Goal: Task Accomplishment & Management: Use online tool/utility

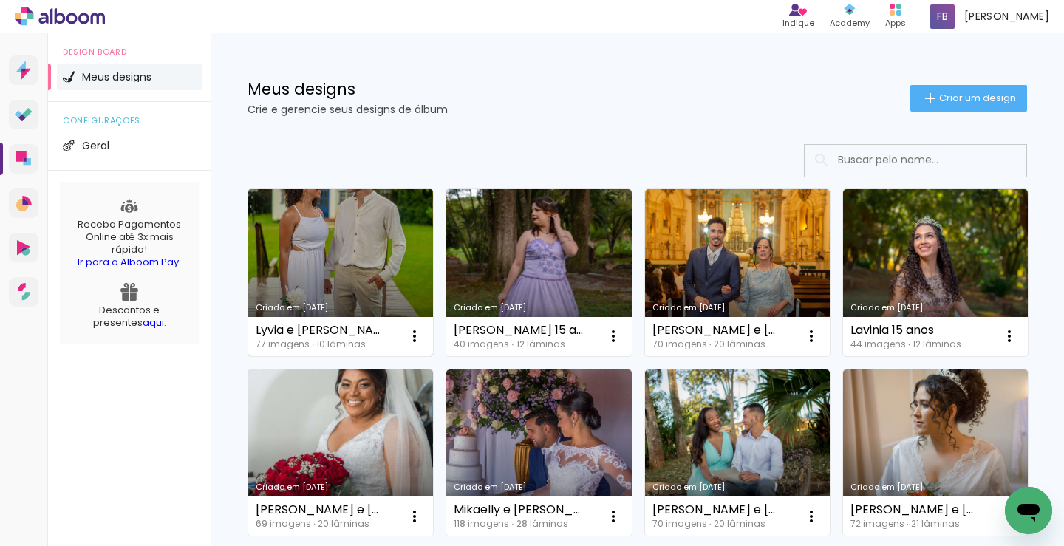
click at [331, 275] on link "Criado em [DATE]" at bounding box center [340, 272] width 185 height 167
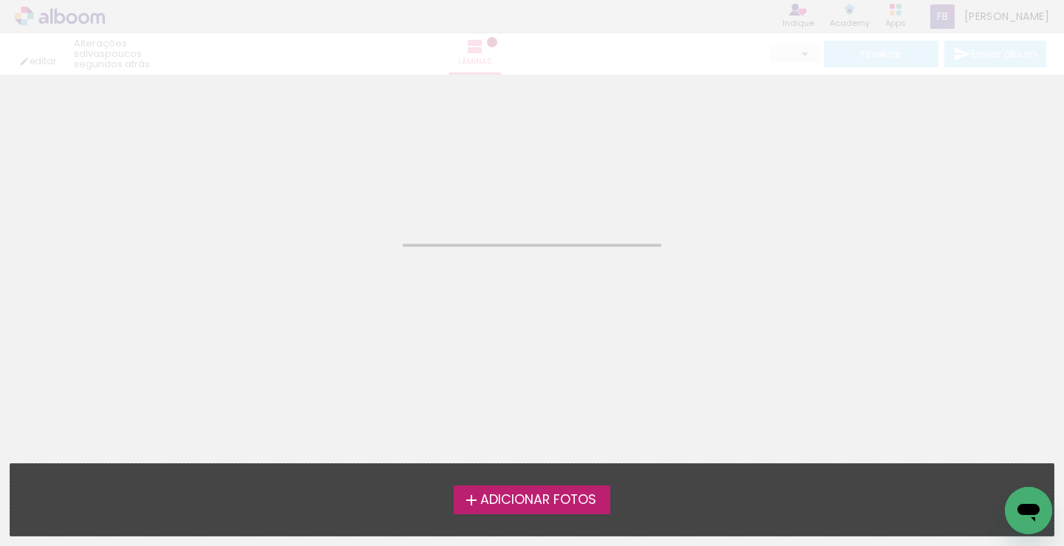
click at [331, 275] on neon-animated-pages "Confirmar Cancelar" at bounding box center [532, 311] width 1064 height 472
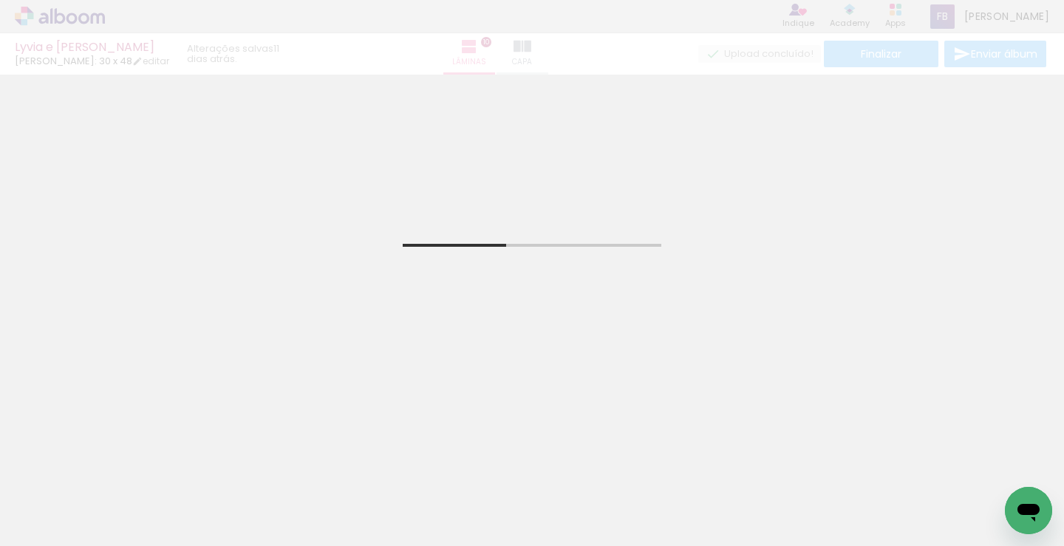
click at [1035, 517] on icon "Abrir janela de mensagens" at bounding box center [1029, 513] width 22 height 18
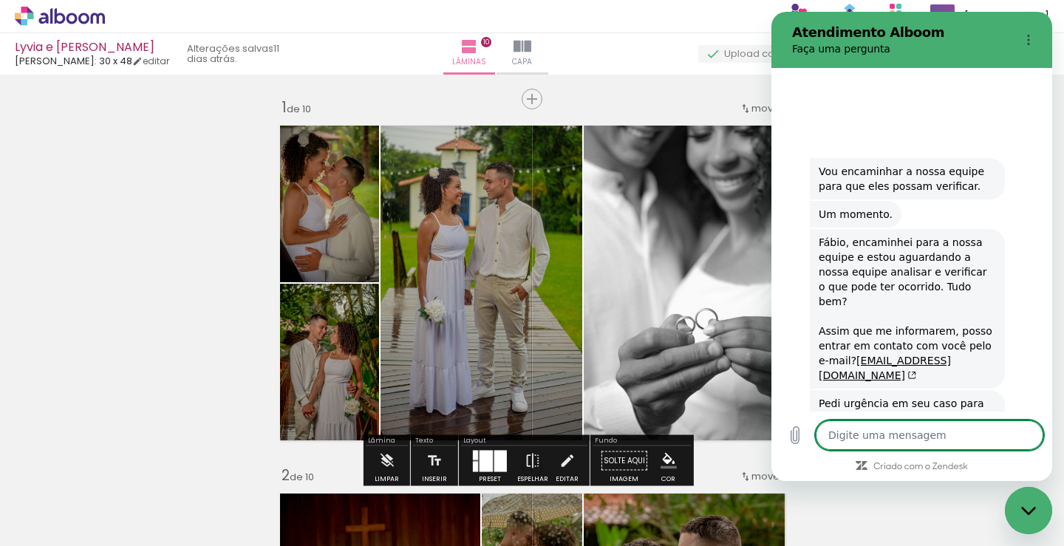
type textarea "x"
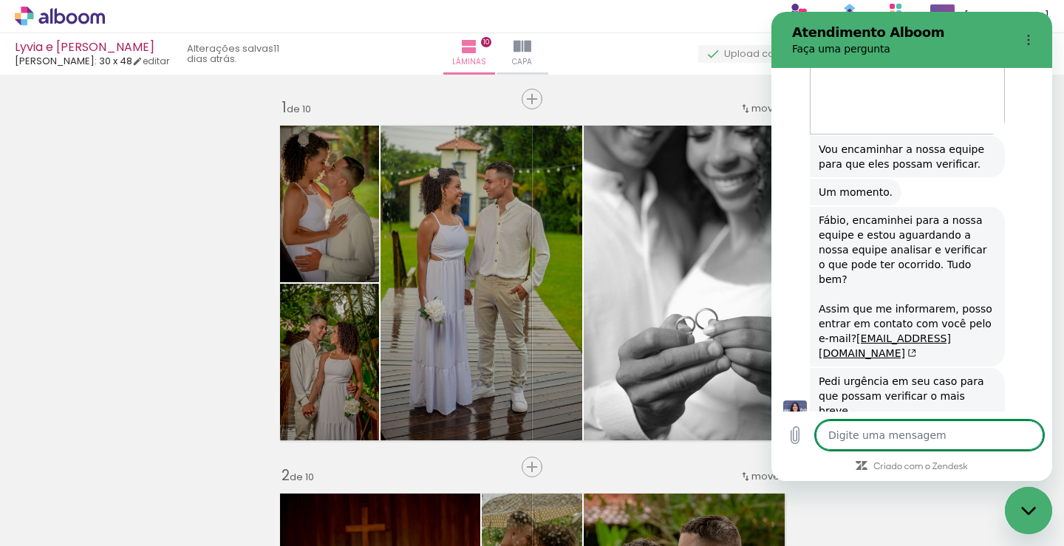
type textarea "B"
type textarea "x"
type textarea "Bo"
type textarea "x"
type textarea "Bom"
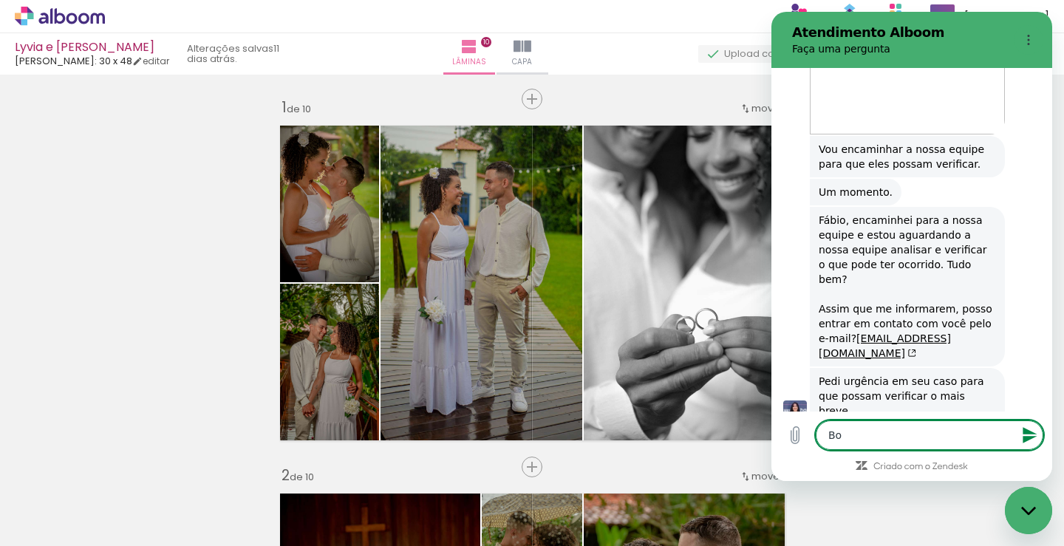
type textarea "x"
type textarea "Bom"
type textarea "x"
type textarea "Bom d"
type textarea "x"
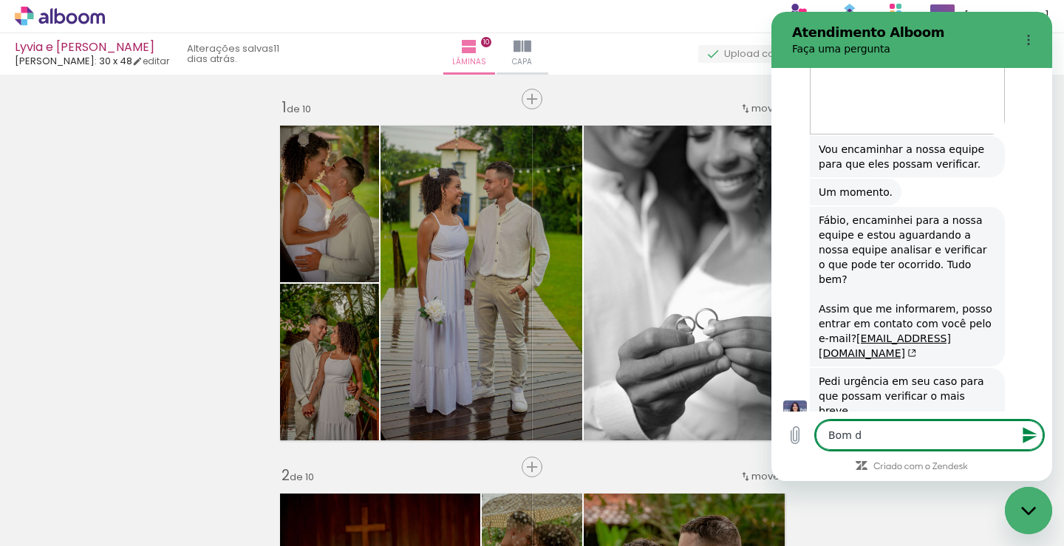
type textarea "Bom di"
type textarea "x"
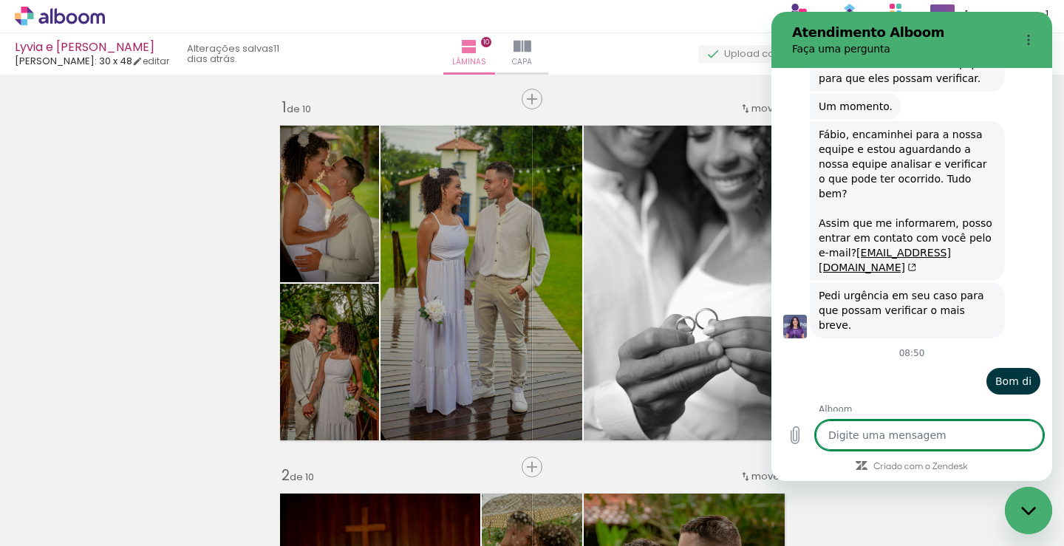
scroll to position [1443, 0]
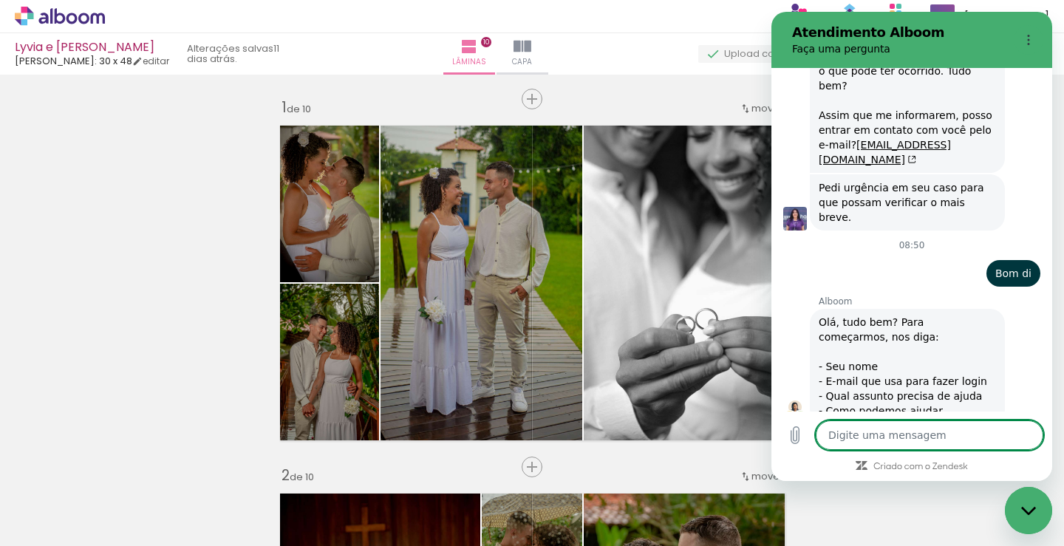
type textarea "x"
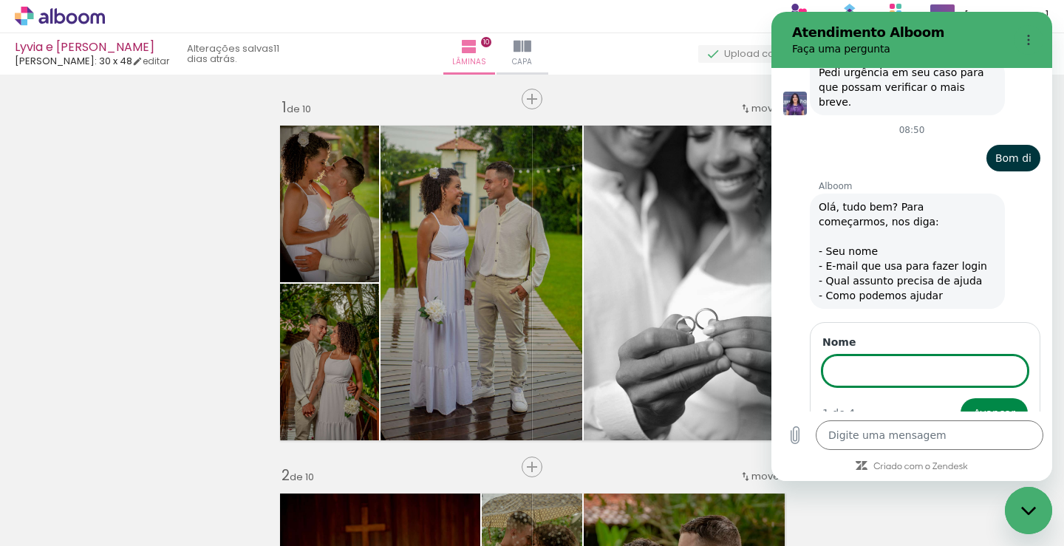
scroll to position [1666, 0]
type input "FABIO"
click at [961, 398] on button "Avançar" at bounding box center [994, 413] width 67 height 30
type textarea "x"
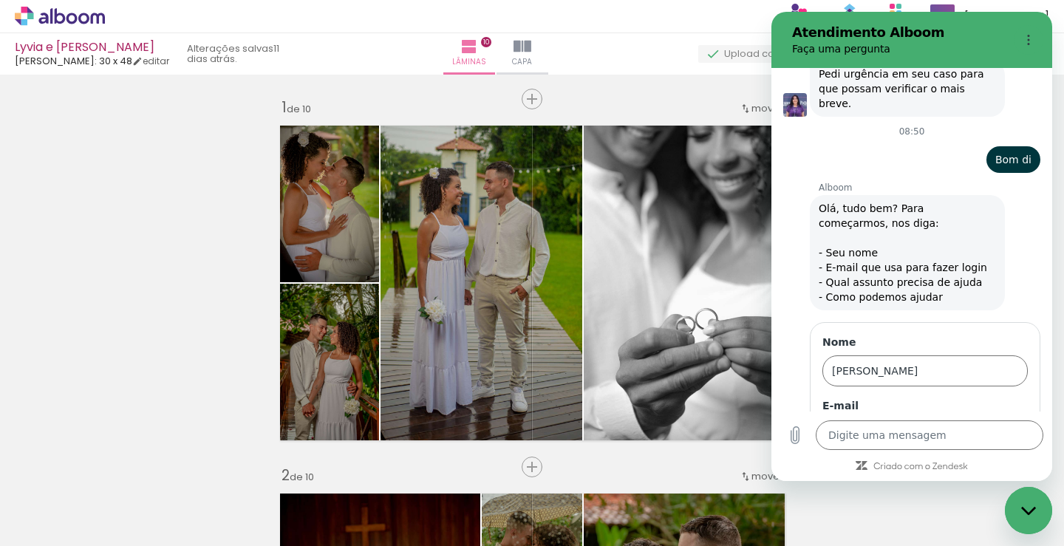
scroll to position [1730, 0]
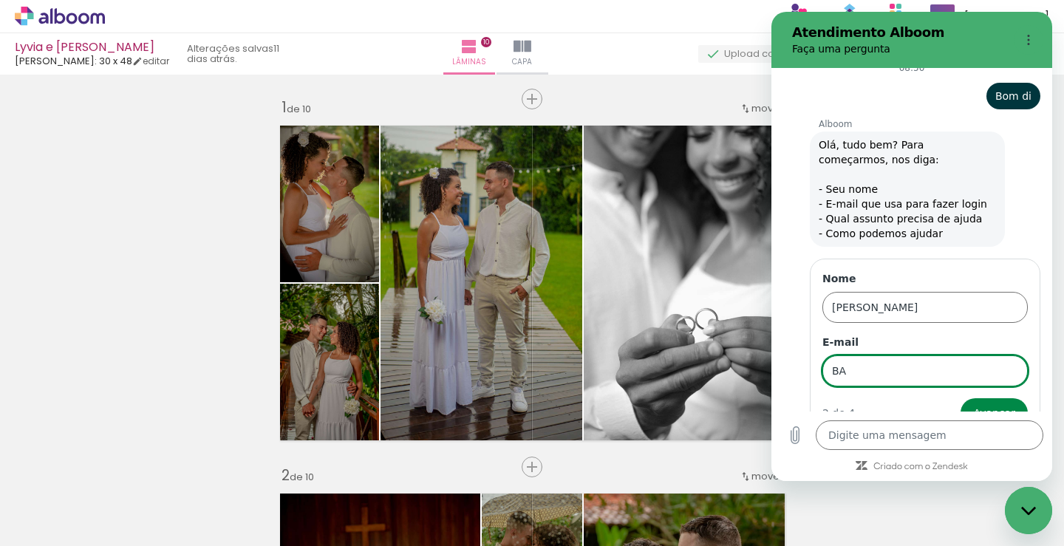
type input "B"
type input "barrosfotografia@hotmail.com"
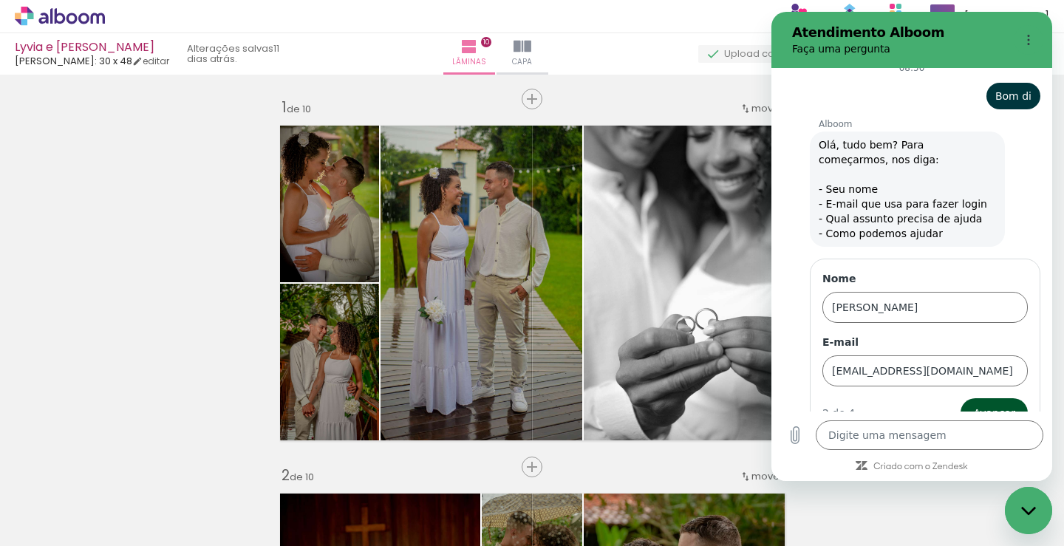
click at [985, 404] on span "Avançar" at bounding box center [995, 413] width 42 height 18
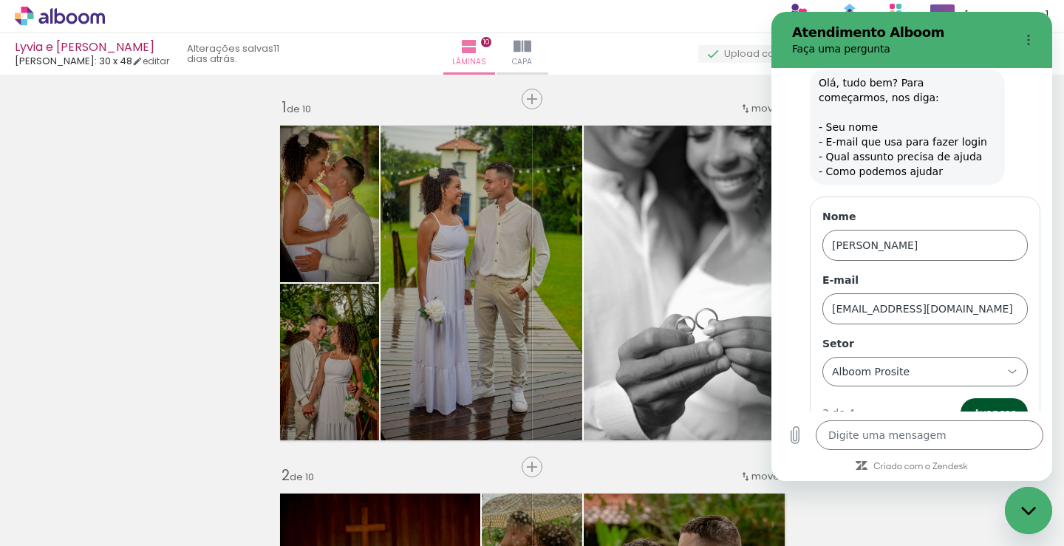
click at [984, 404] on span "Avançar" at bounding box center [995, 413] width 42 height 18
type textarea "x"
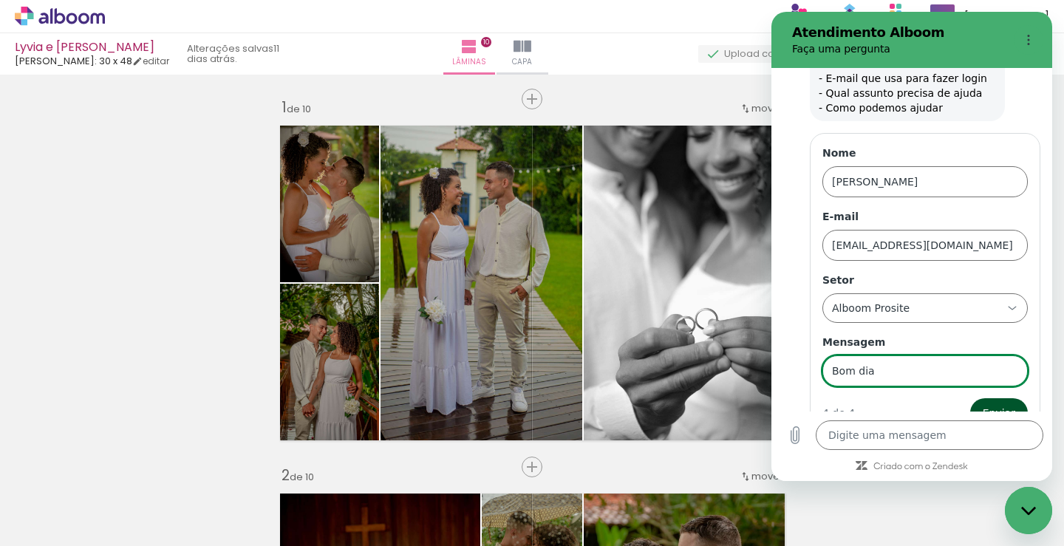
type input "Bom dia"
click at [971, 398] on button "Enviar" at bounding box center [1000, 413] width 58 height 30
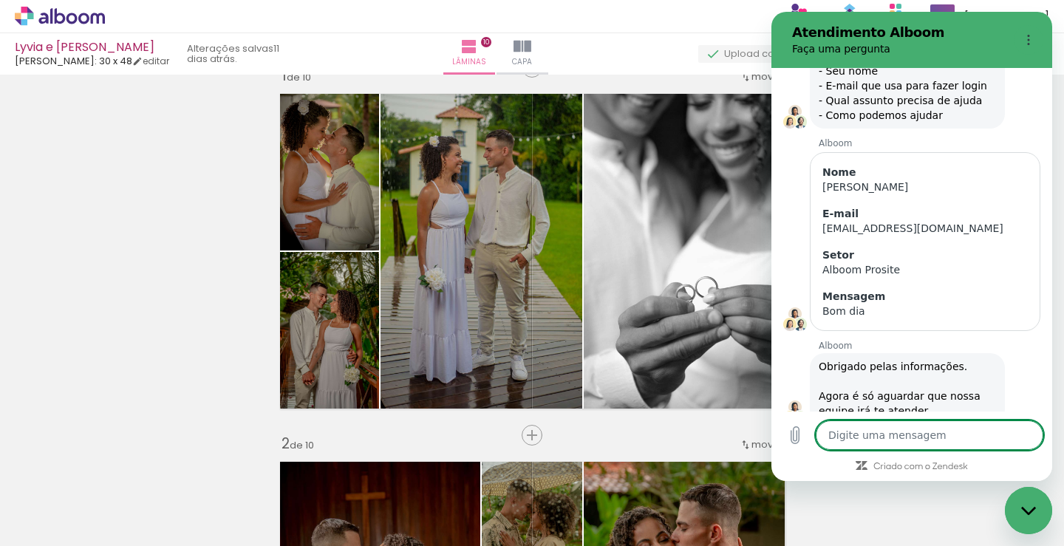
scroll to position [0, 0]
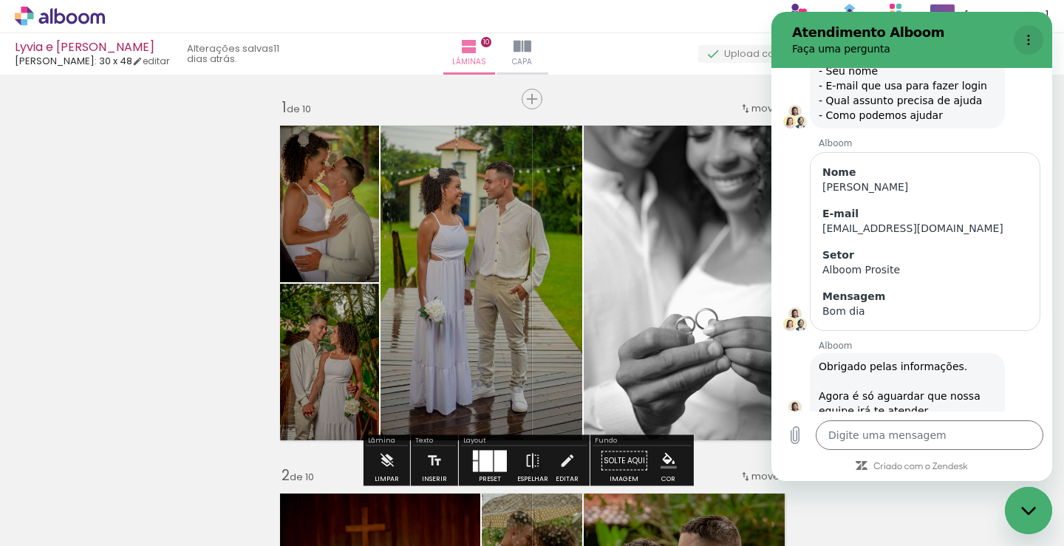
click at [1027, 42] on icon "Menu de opções" at bounding box center [1029, 40] width 12 height 12
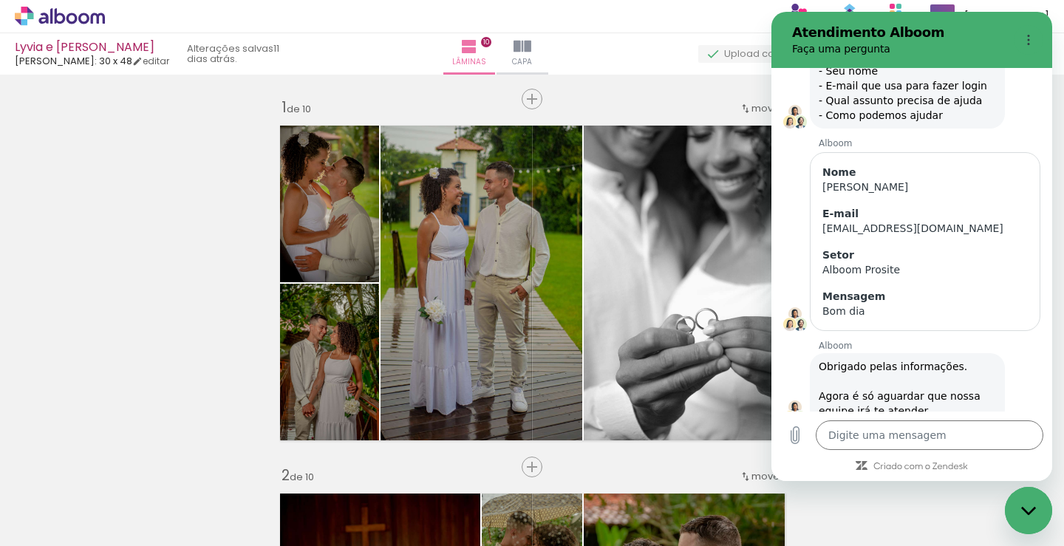
click at [1025, 502] on div "Fechar janela de mensagens" at bounding box center [1029, 511] width 44 height 44
type textarea "x"
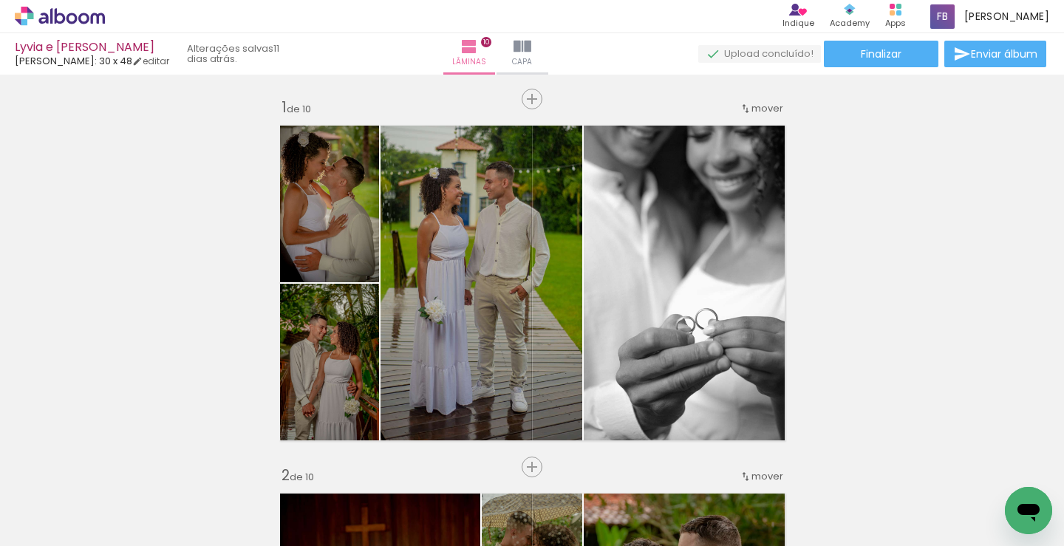
scroll to position [1855, 0]
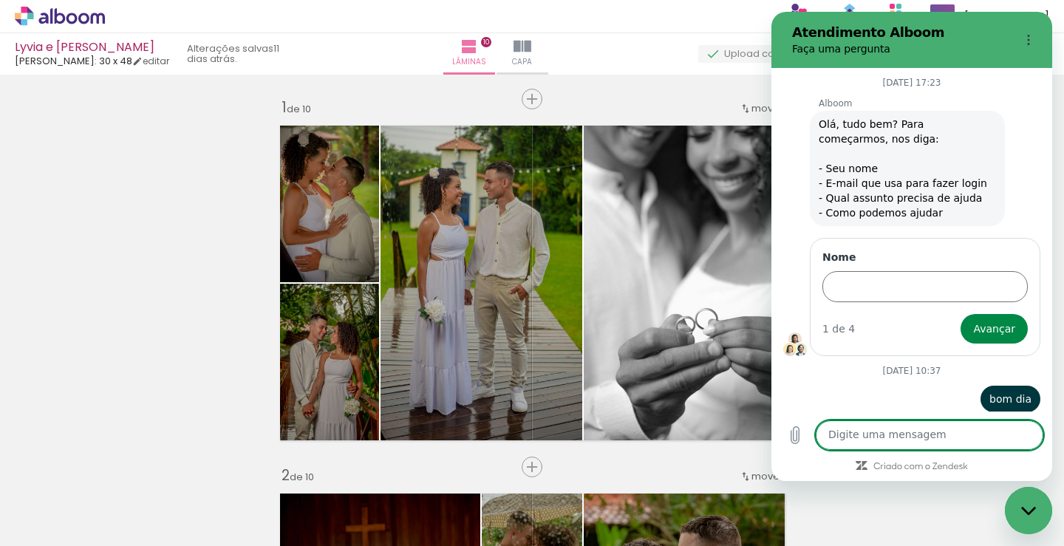
scroll to position [2071, 0]
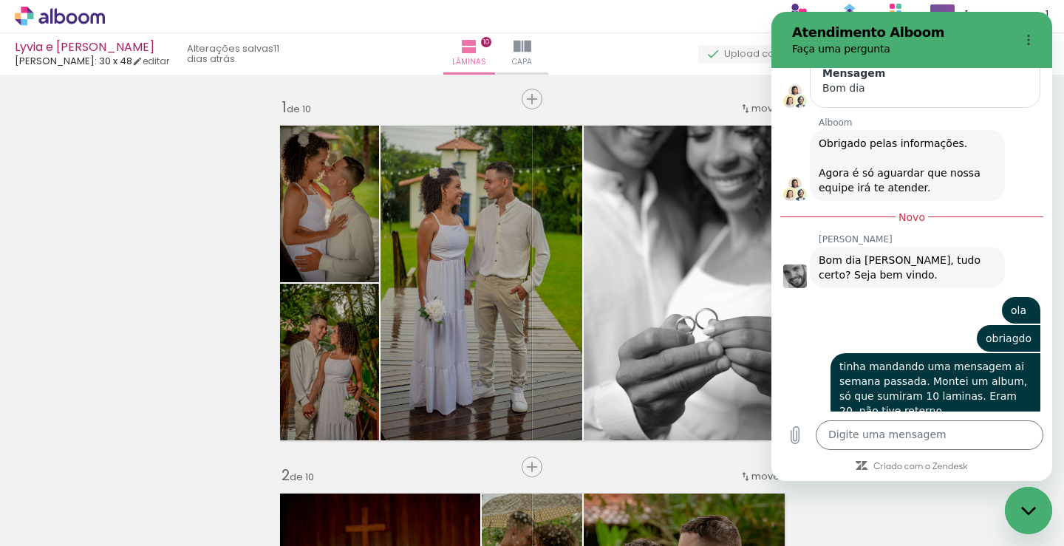
click at [1024, 506] on icon "Fechar janela de mensagens" at bounding box center [1030, 511] width 16 height 10
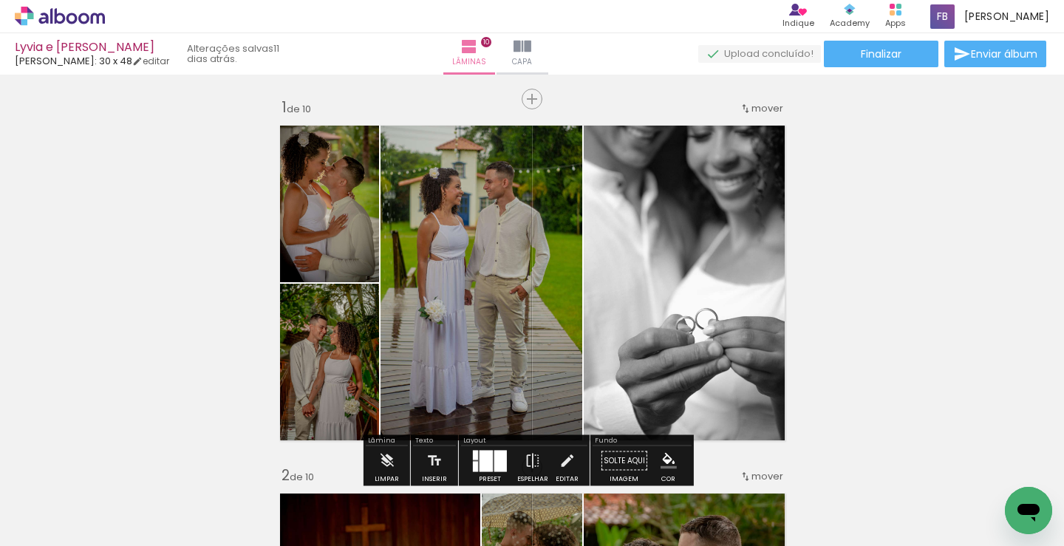
click at [1025, 499] on icon "Abrir janela de mensagens" at bounding box center [1029, 510] width 27 height 27
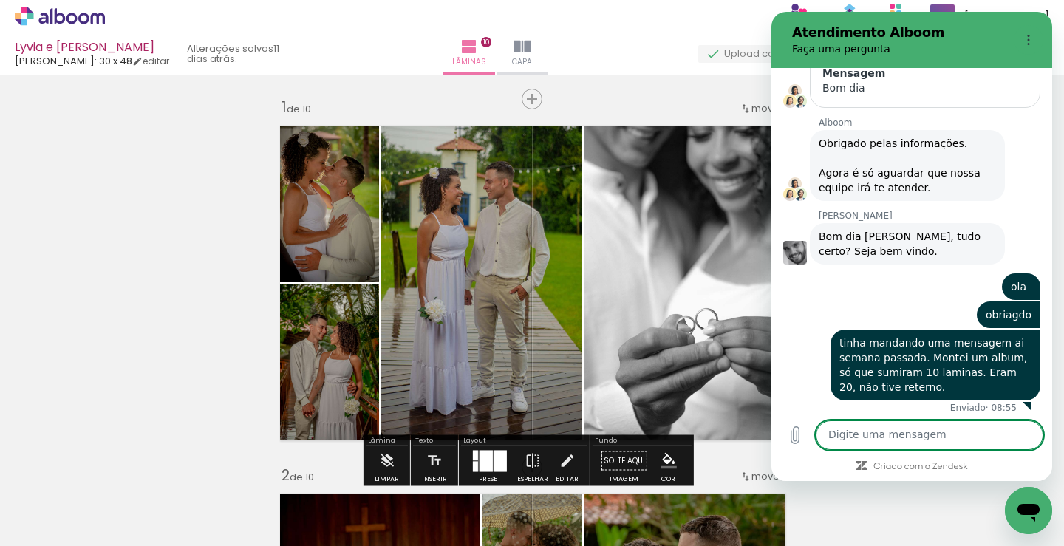
scroll to position [2048, 0]
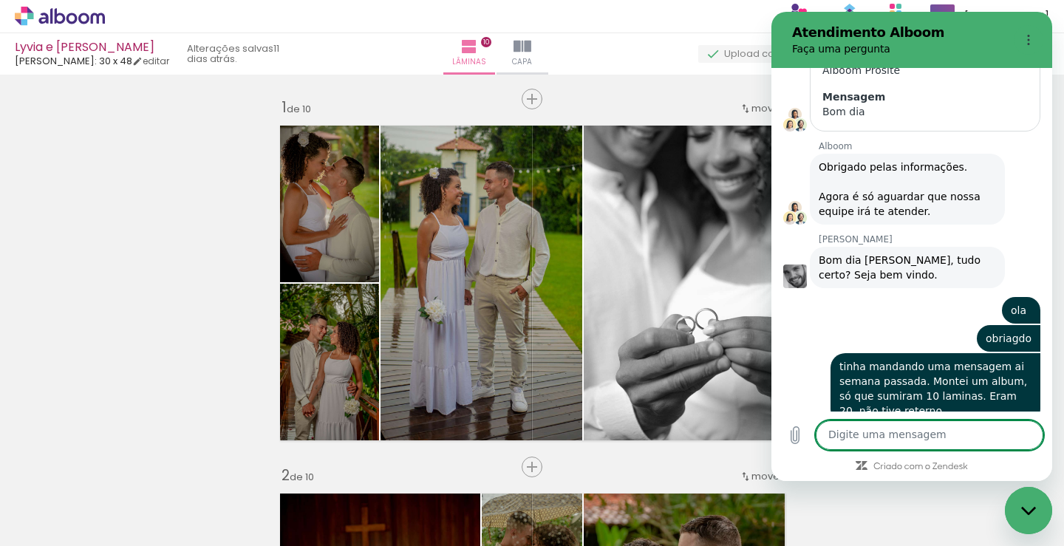
click at [1034, 514] on icon "Fechar janela de mensagens" at bounding box center [1030, 511] width 16 height 10
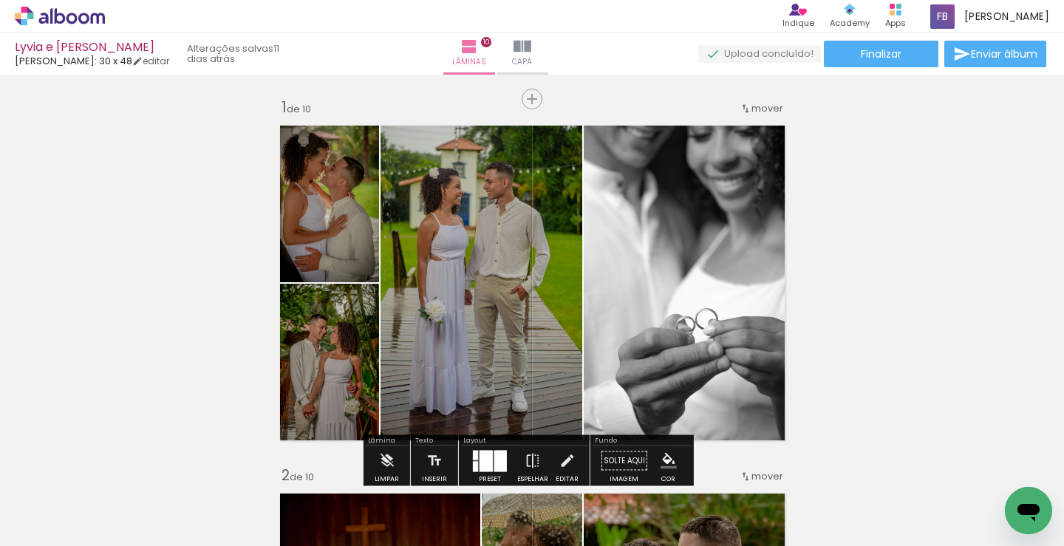
scroll to position [2071, 0]
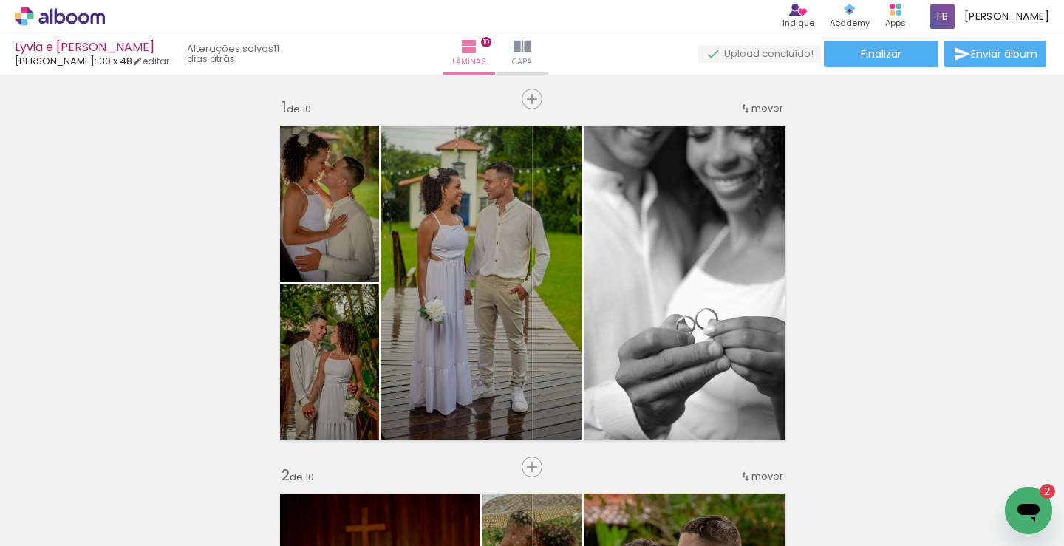
scroll to position [2071, 0]
click at [1028, 510] on icon "Abrir janela de mensagens, 2 mensagens não lidas" at bounding box center [1029, 513] width 22 height 18
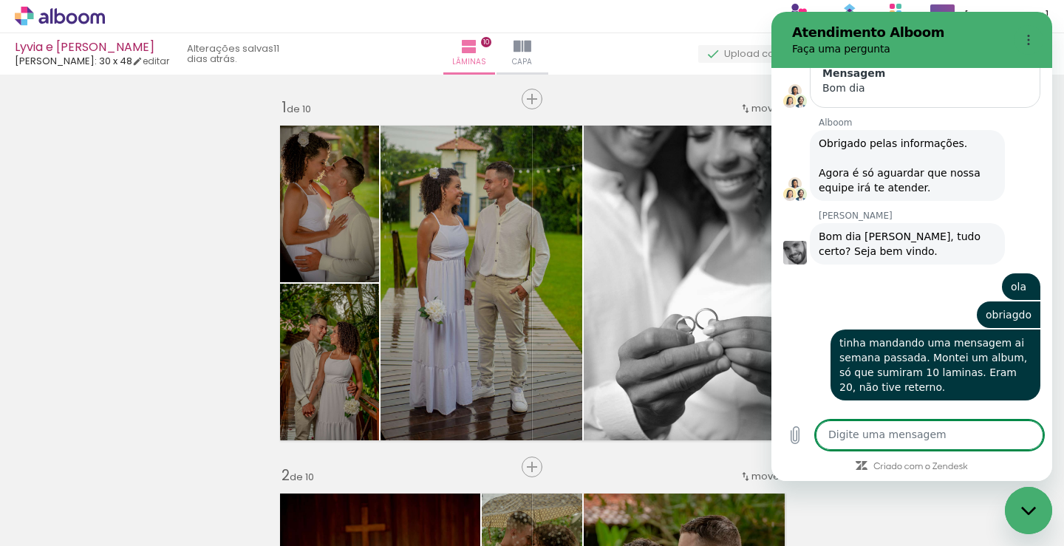
scroll to position [2352, 0]
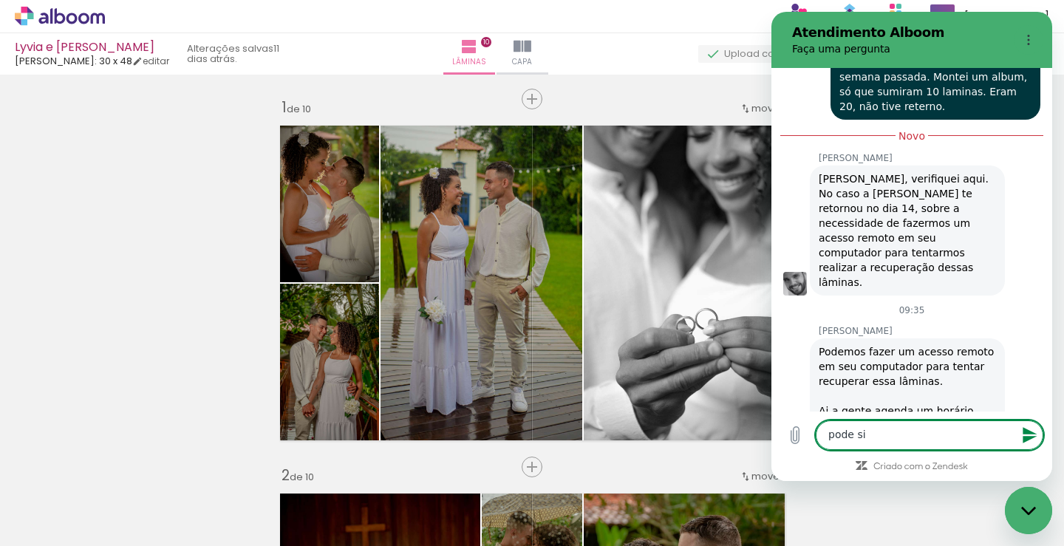
type textarea "pode sim"
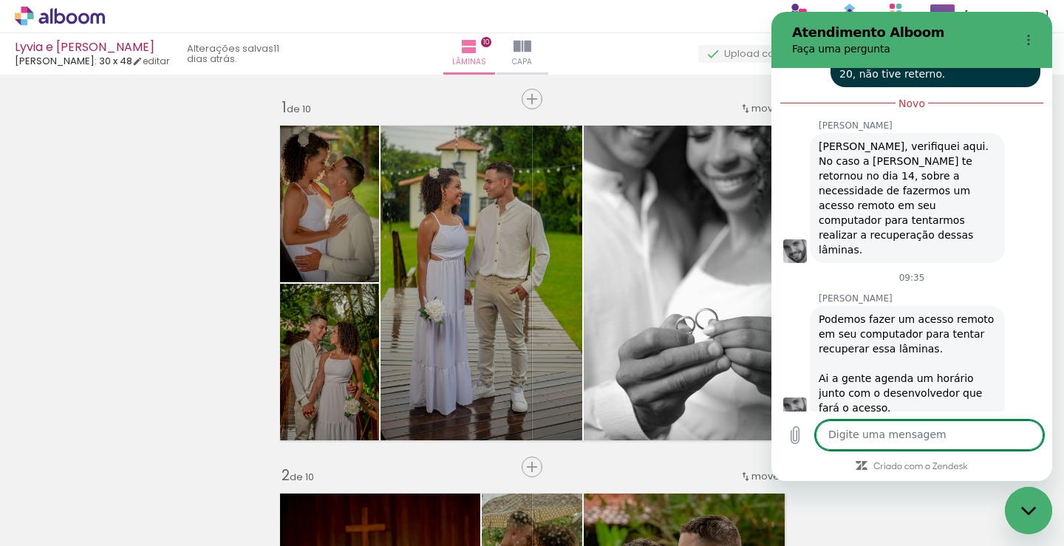
scroll to position [2388, 0]
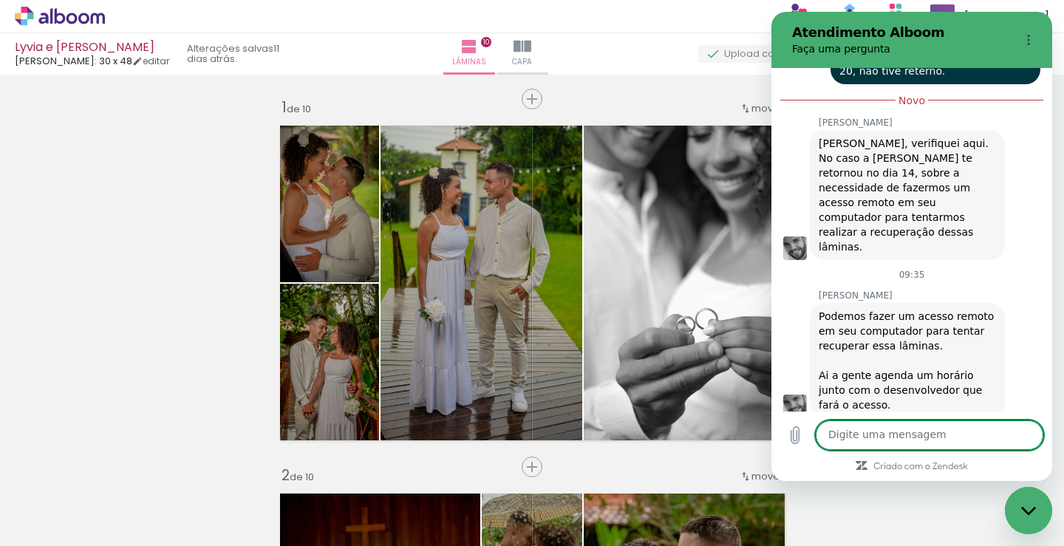
click at [959, 52] on p "Faça uma pergunta" at bounding box center [900, 48] width 216 height 15
click at [1036, 506] on icon "Fechar janela de mensagens" at bounding box center [1030, 511] width 16 height 10
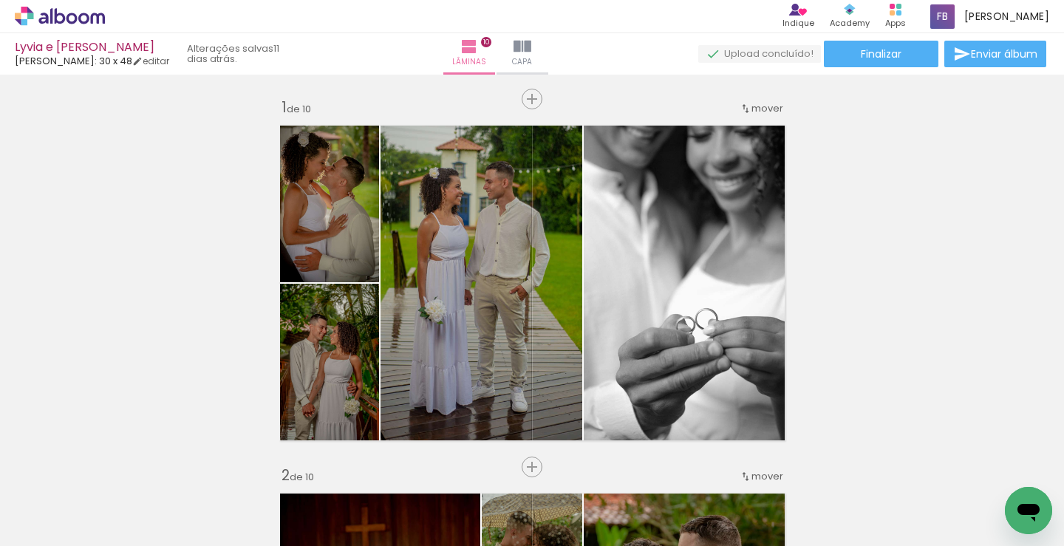
drag, startPoint x: 1041, startPoint y: 512, endPoint x: 1270, endPoint y: 497, distance: 229.6
click at [1041, 512] on icon "Abrir janela de mensagens" at bounding box center [1029, 510] width 27 height 27
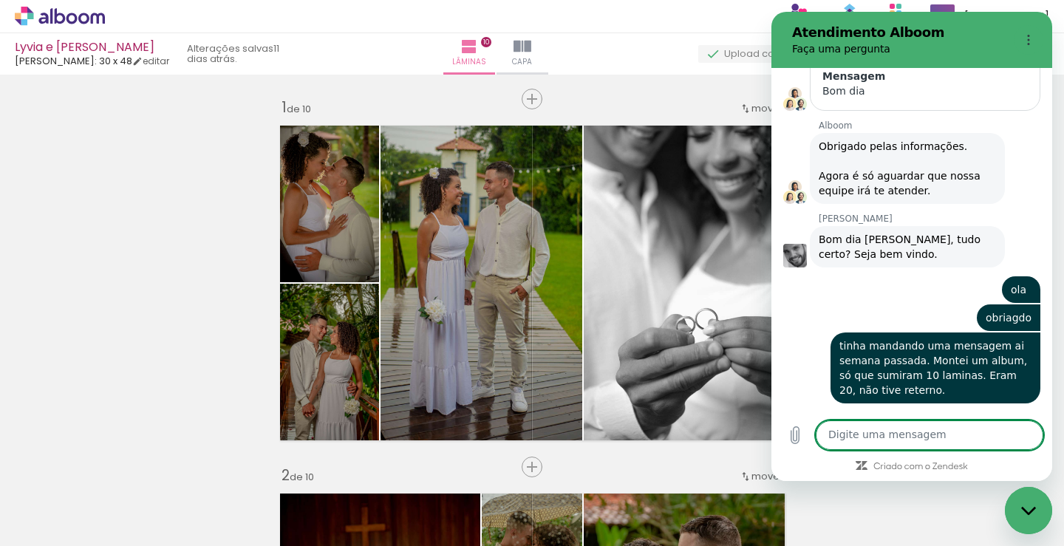
scroll to position [1994, 0]
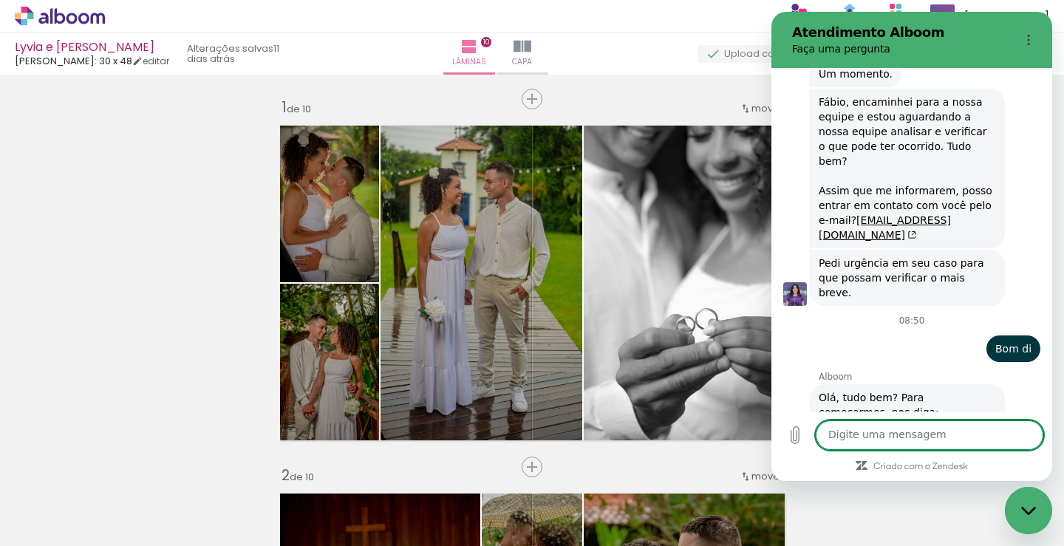
scroll to position [1551, 0]
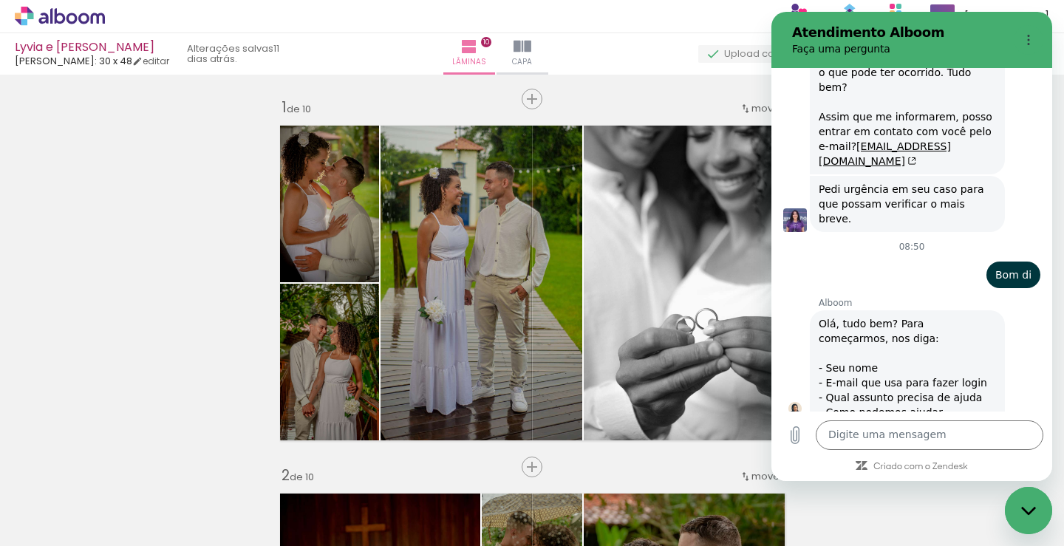
click at [1022, 510] on icon "Fechar janela de mensagens" at bounding box center [1030, 511] width 16 height 10
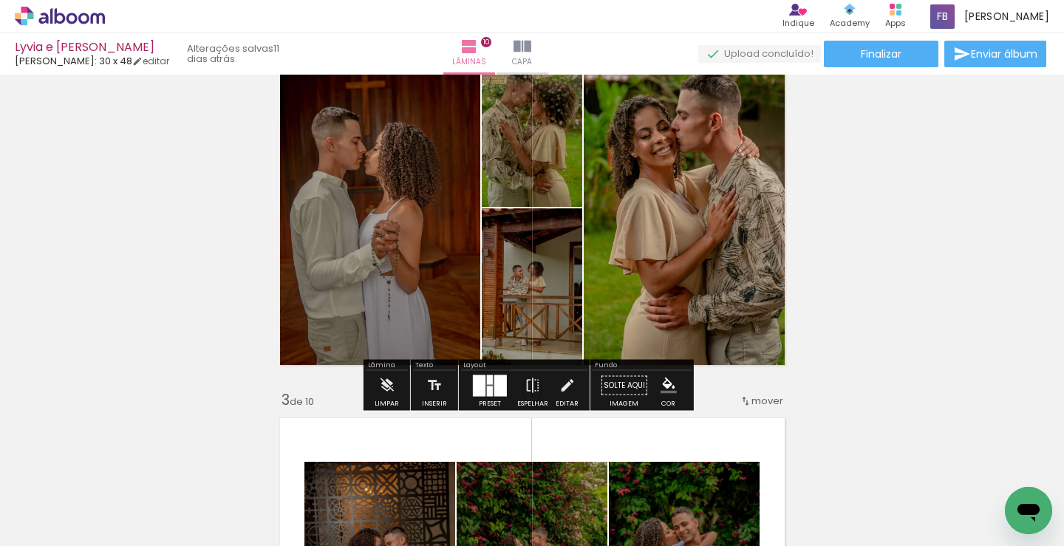
scroll to position [0, 0]
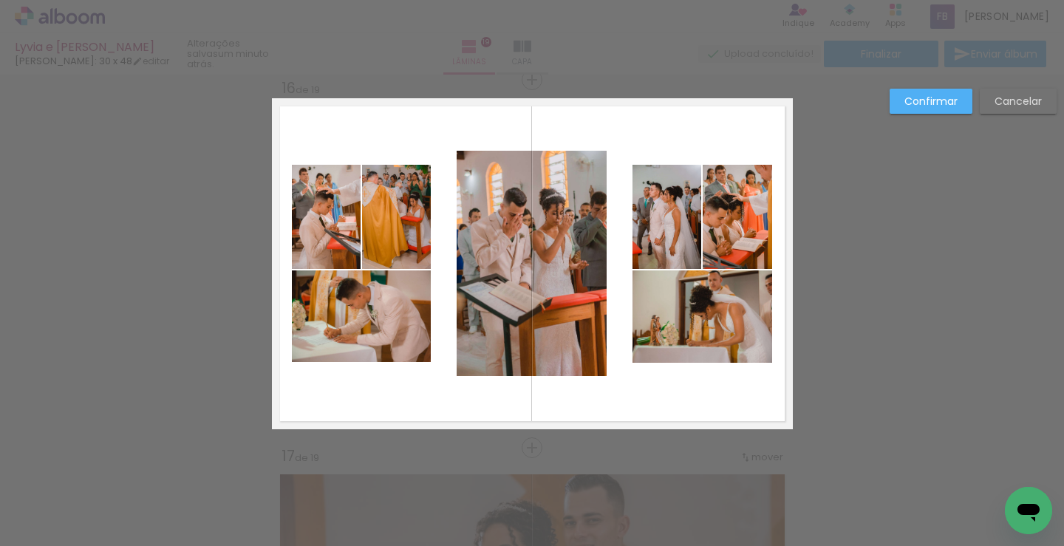
scroll to position [2572, 0]
click at [1008, 109] on paper-button "Cancelar" at bounding box center [1018, 101] width 77 height 25
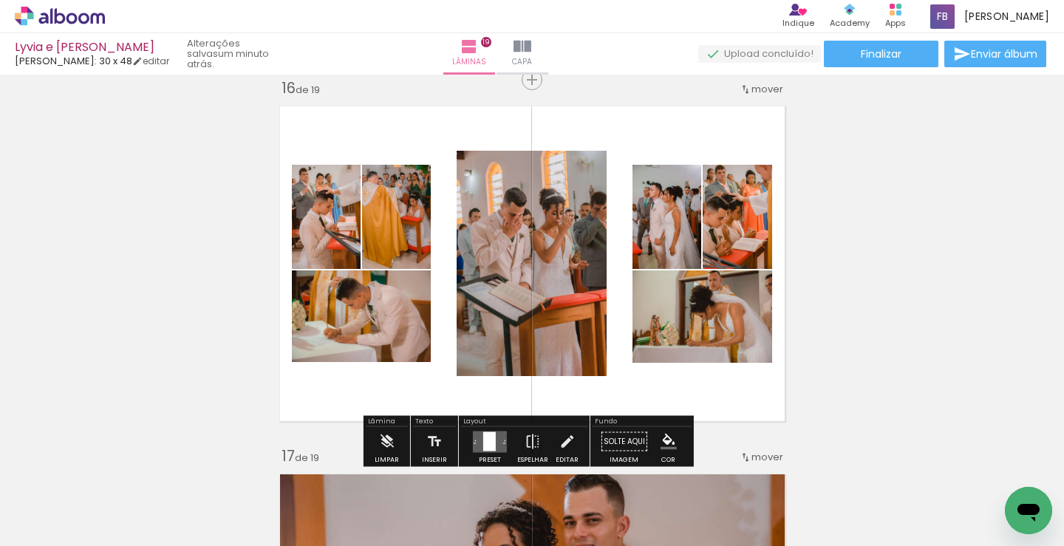
scroll to position [0, 4581]
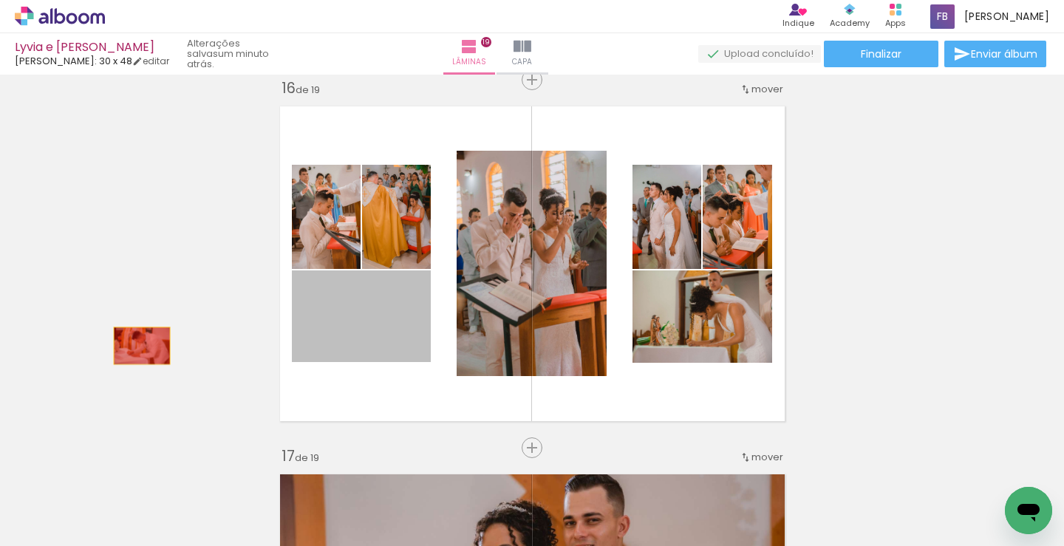
drag, startPoint x: 395, startPoint y: 313, endPoint x: 693, endPoint y: 325, distance: 298.9
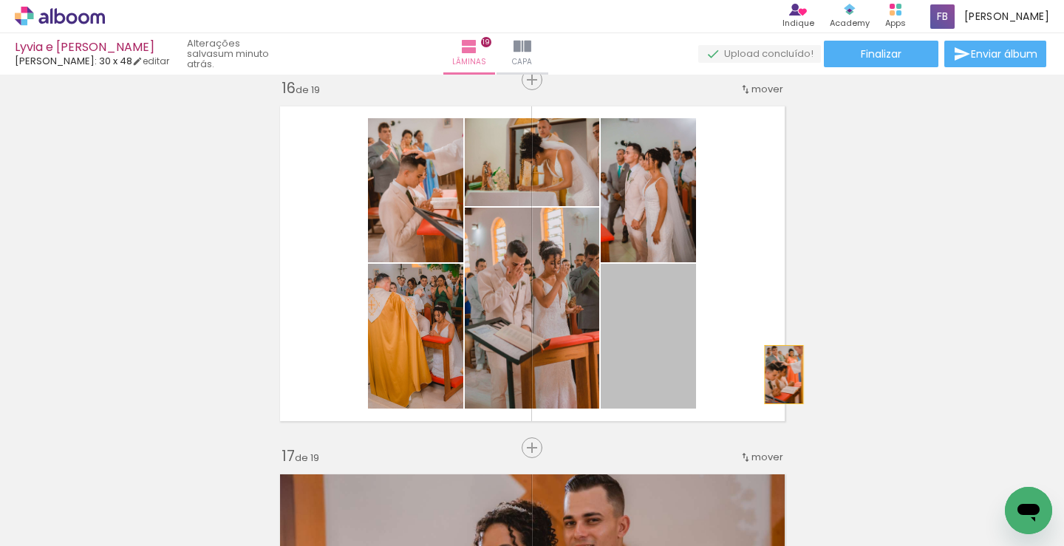
drag, startPoint x: 685, startPoint y: 310, endPoint x: 617, endPoint y: 213, distance: 118.9
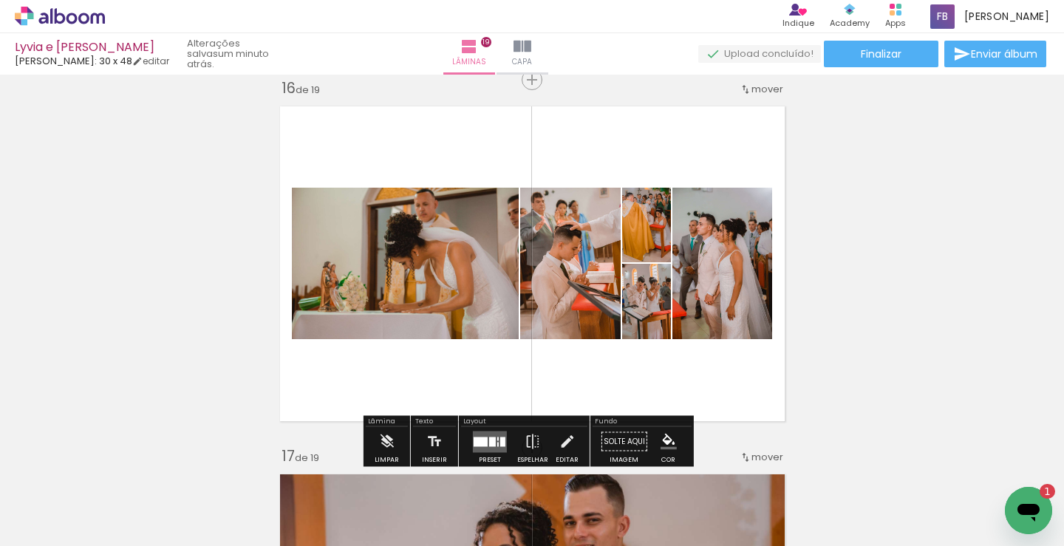
scroll to position [0, 0]
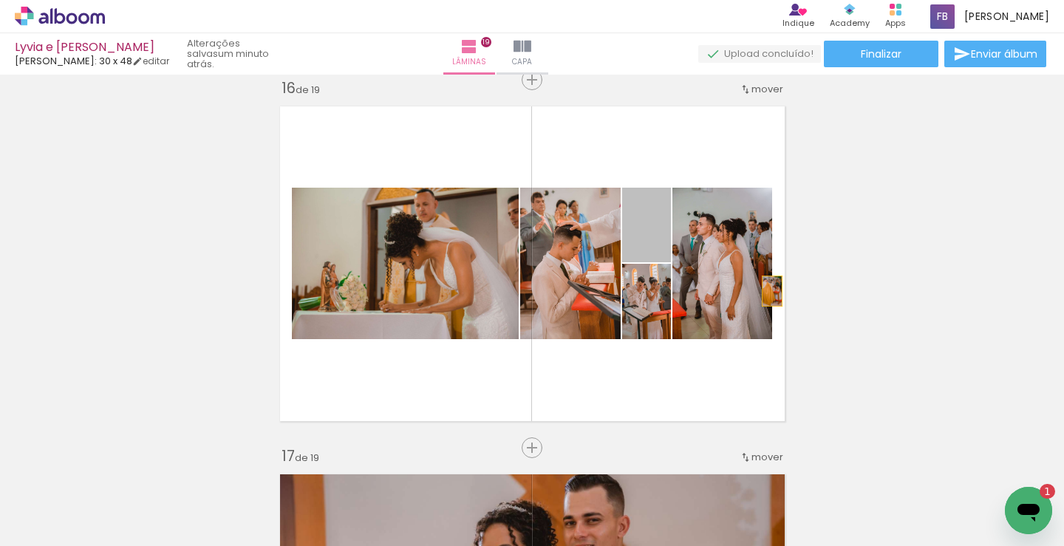
drag, startPoint x: 619, startPoint y: 204, endPoint x: 872, endPoint y: 426, distance: 336.3
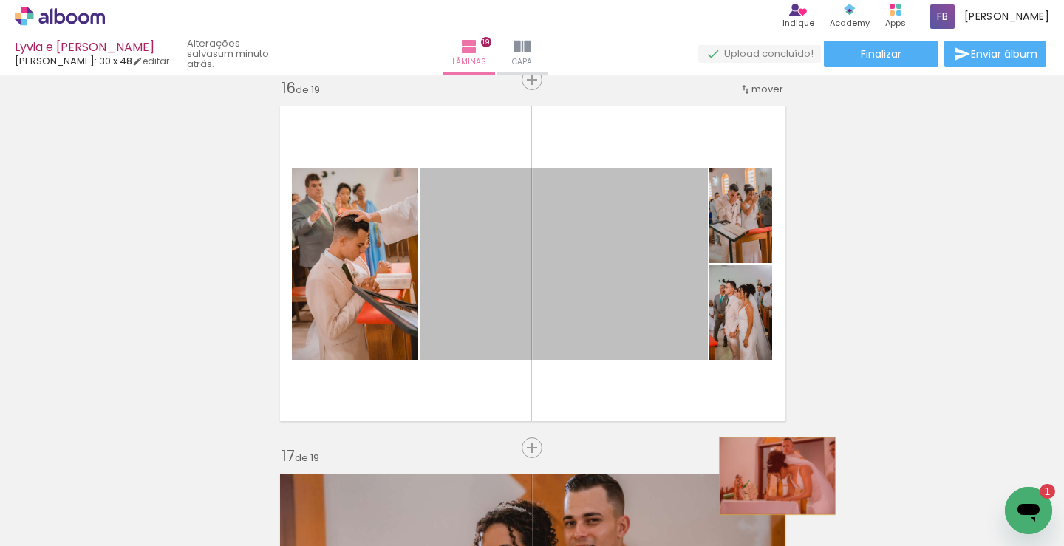
drag, startPoint x: 601, startPoint y: 261, endPoint x: 733, endPoint y: 305, distance: 138.9
click at [772, 481] on quentale-workspace at bounding box center [532, 273] width 1064 height 546
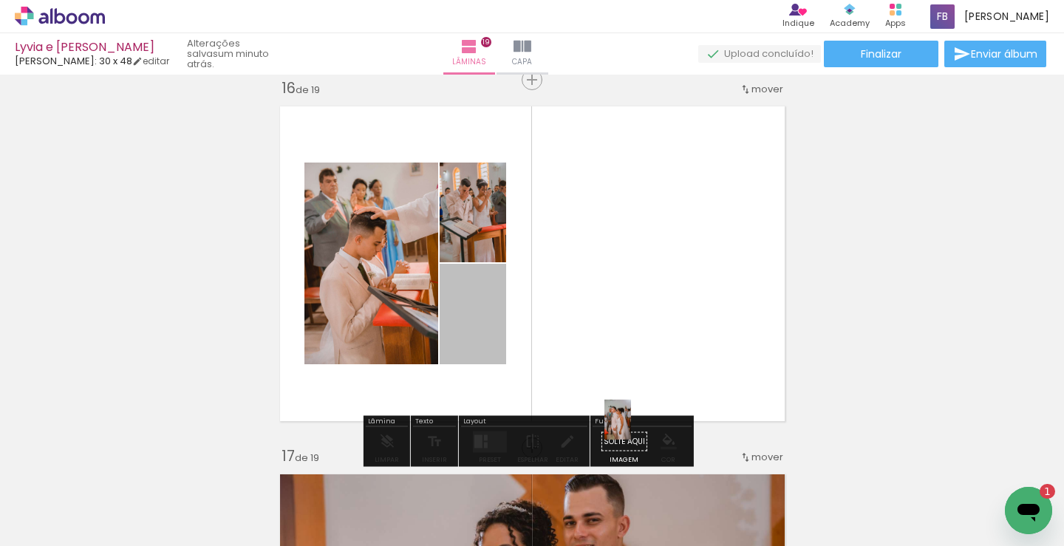
drag, startPoint x: 459, startPoint y: 302, endPoint x: 625, endPoint y: 427, distance: 207.6
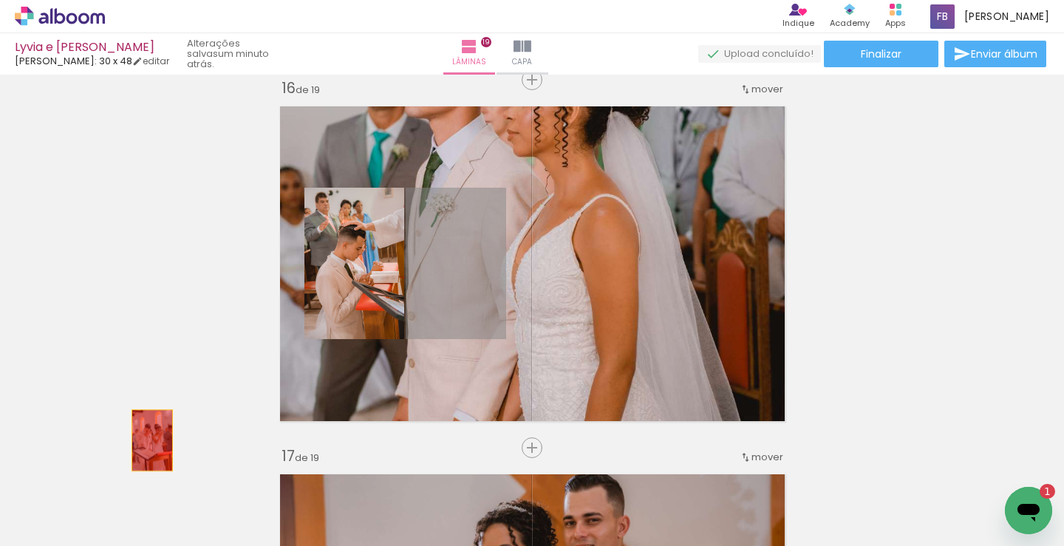
drag, startPoint x: 454, startPoint y: 287, endPoint x: 330, endPoint y: 313, distance: 126.1
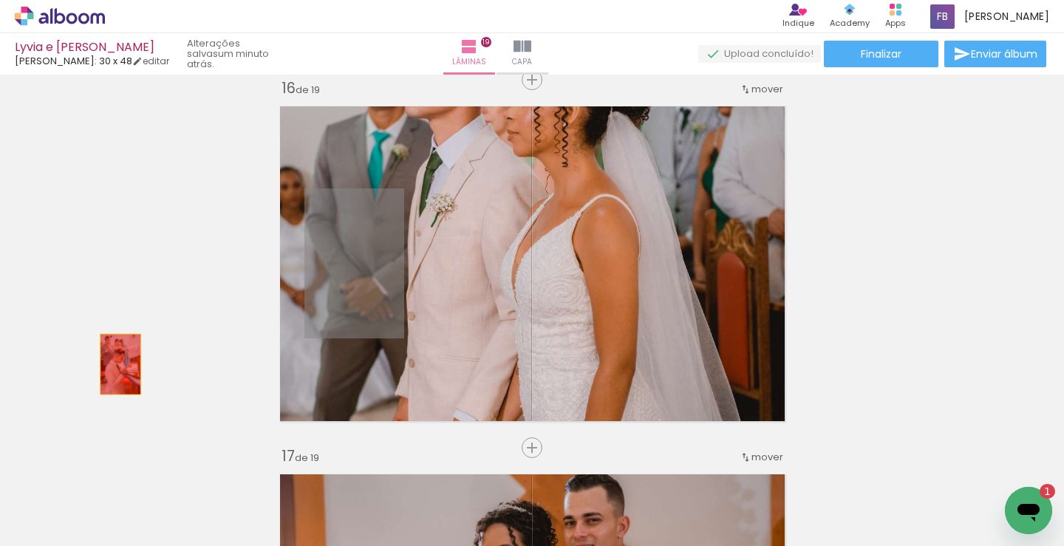
drag, startPoint x: 364, startPoint y: 279, endPoint x: 78, endPoint y: 371, distance: 300.6
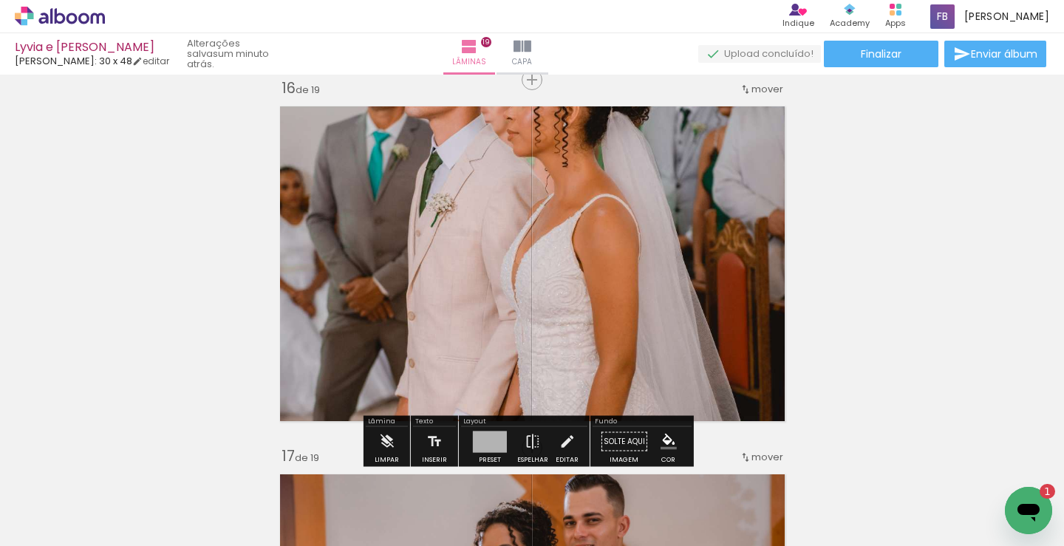
drag, startPoint x: 622, startPoint y: 232, endPoint x: 198, endPoint y: 470, distance: 485.9
click at [198, 470] on quentale-workspace at bounding box center [532, 273] width 1064 height 546
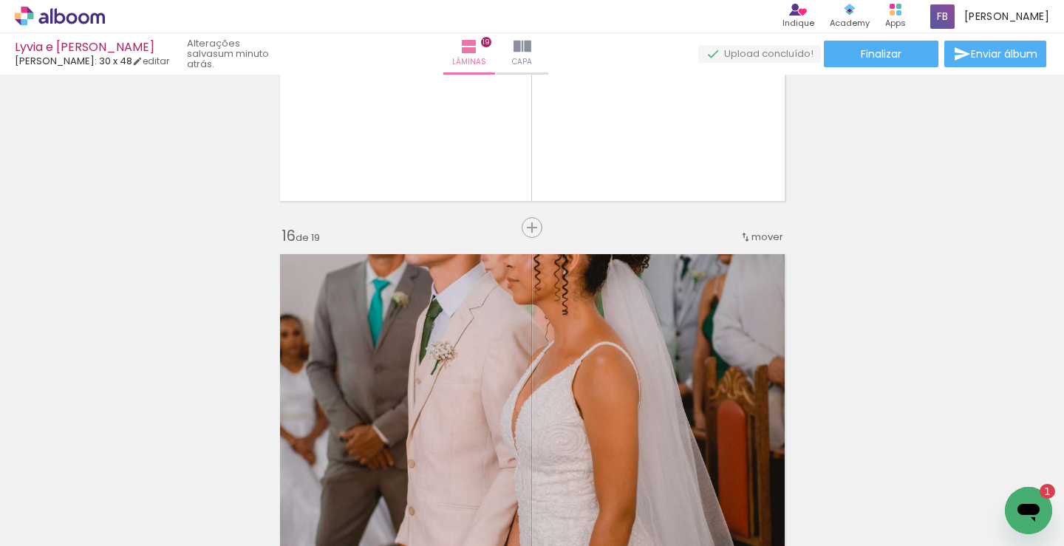
scroll to position [5467, 0]
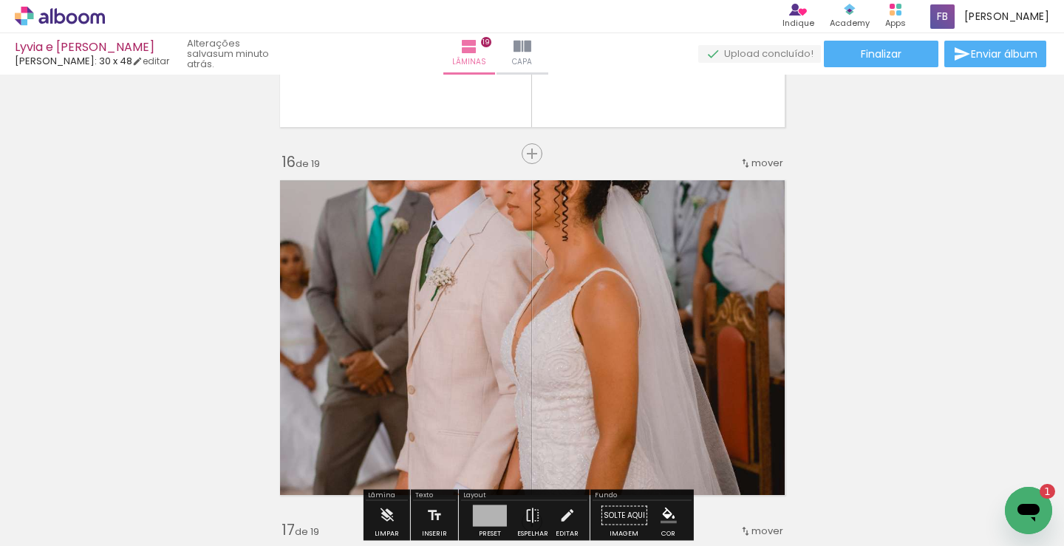
drag, startPoint x: 593, startPoint y: 260, endPoint x: 628, endPoint y: 295, distance: 49.7
click at [628, 295] on quentale-layouter at bounding box center [532, 337] width 521 height 331
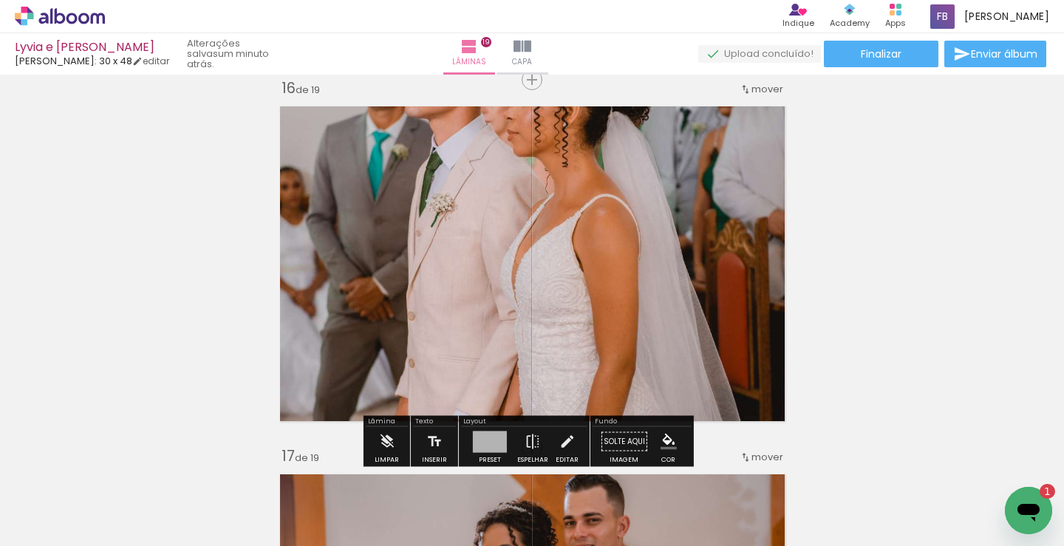
drag, startPoint x: 625, startPoint y: 294, endPoint x: 622, endPoint y: 353, distance: 59.3
click at [622, 353] on quentale-layouter at bounding box center [532, 263] width 521 height 331
click at [659, 179] on quentale-layouter at bounding box center [532, 263] width 521 height 331
click at [659, 179] on quentale-photo at bounding box center [532, 263] width 521 height 331
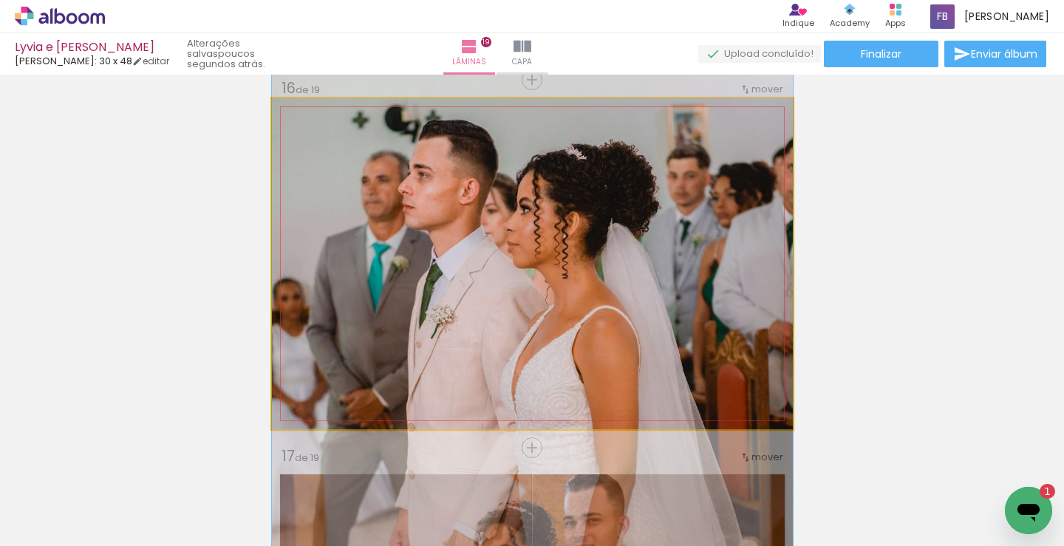
drag, startPoint x: 659, startPoint y: 179, endPoint x: 642, endPoint y: 291, distance: 112.8
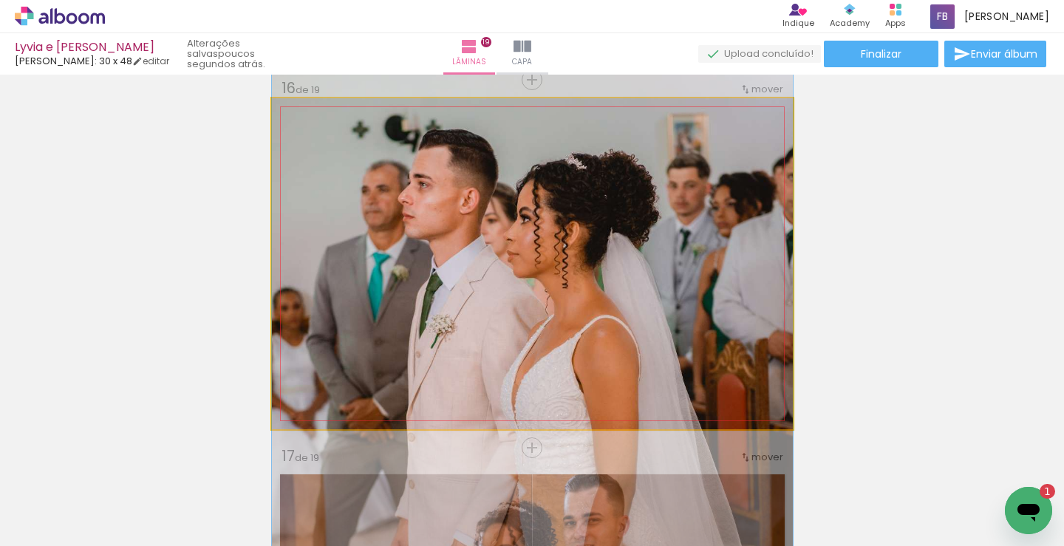
drag, startPoint x: 666, startPoint y: 308, endPoint x: 707, endPoint y: 317, distance: 42.5
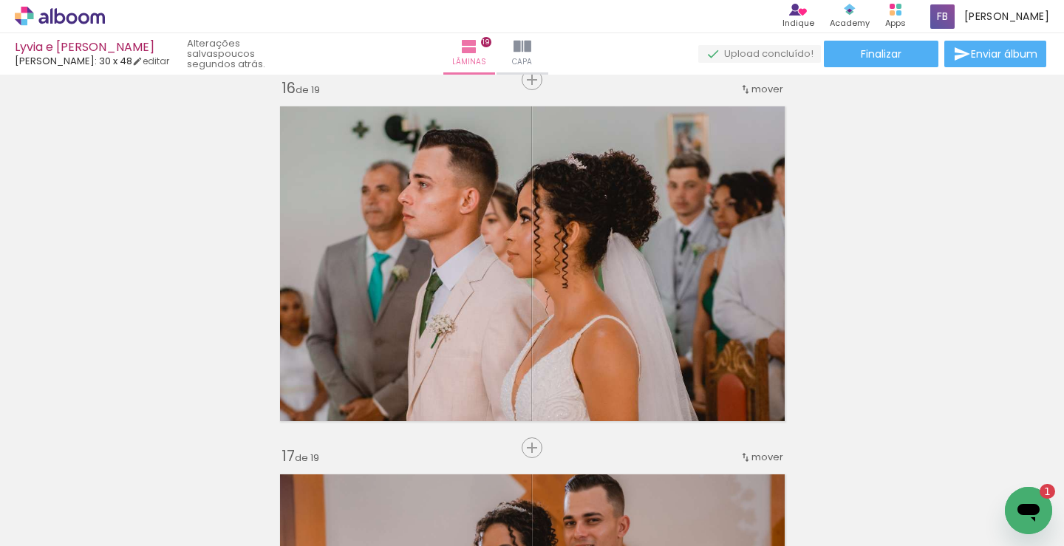
scroll to position [0, 2575]
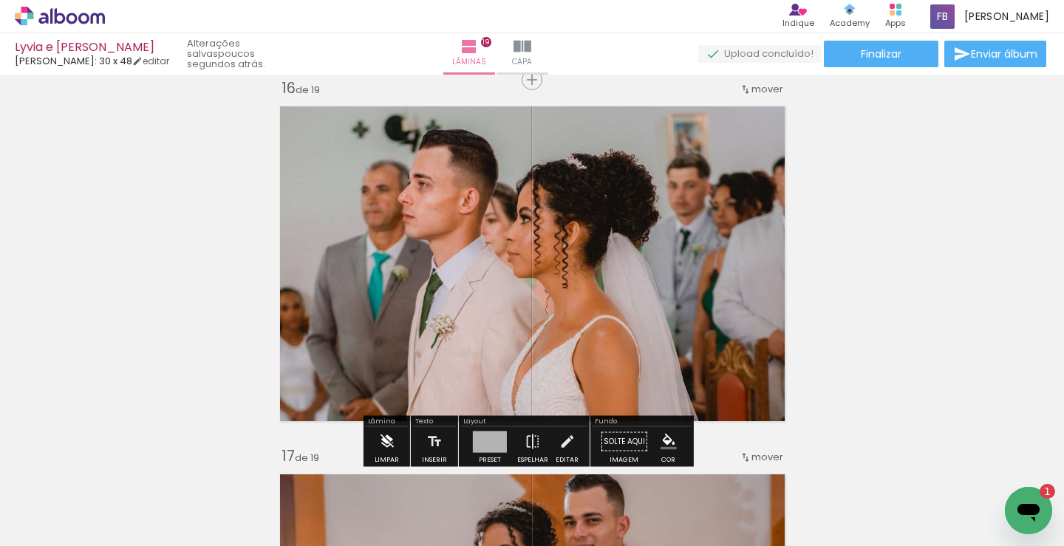
click at [385, 435] on iron-icon at bounding box center [386, 442] width 16 height 30
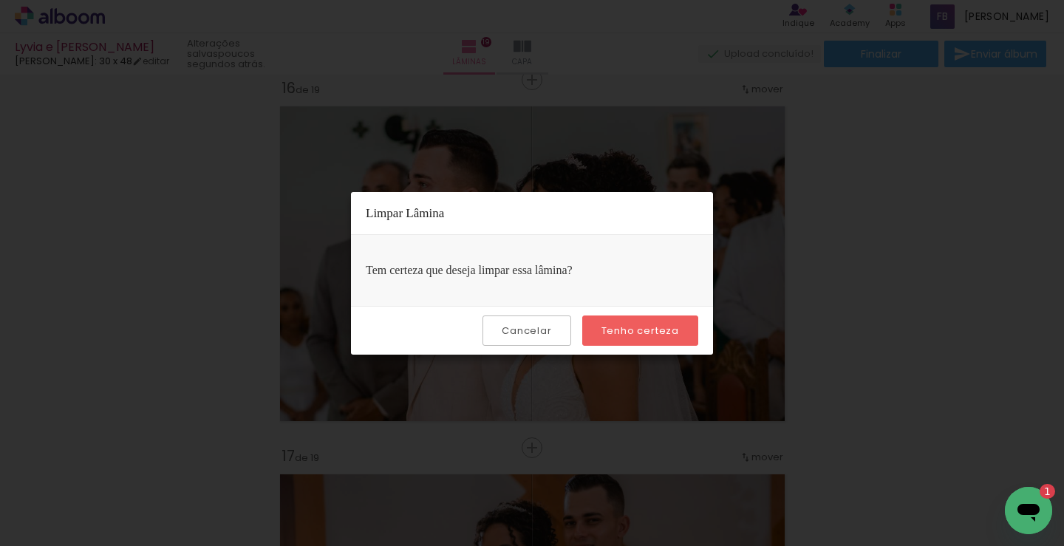
click at [0, 0] on slot "Cancelar" at bounding box center [0, 0] width 0 height 0
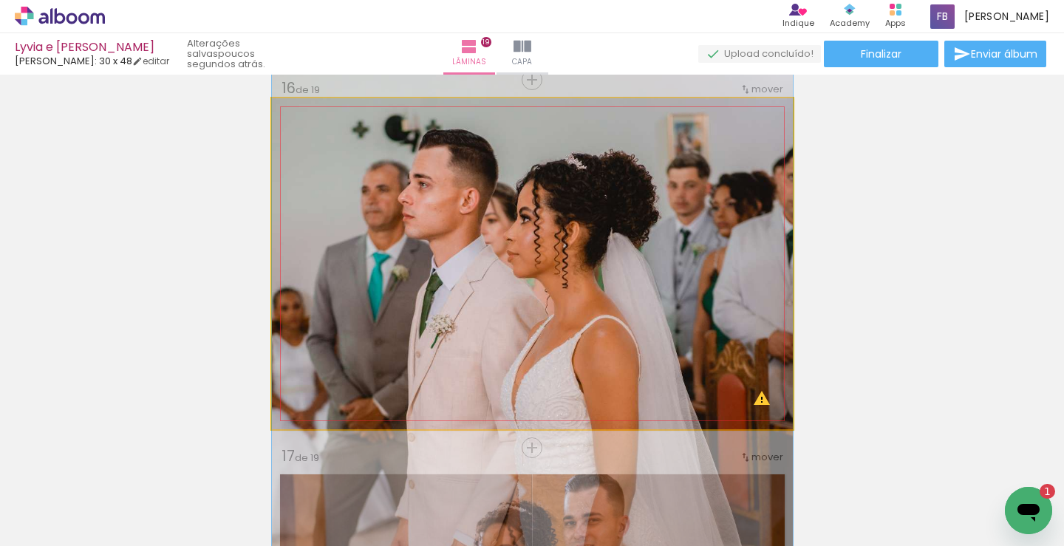
drag, startPoint x: 335, startPoint y: 137, endPoint x: 313, endPoint y: 146, distance: 23.9
type paper-slider "100"
click at [329, 146] on div at bounding box center [358, 136] width 58 height 24
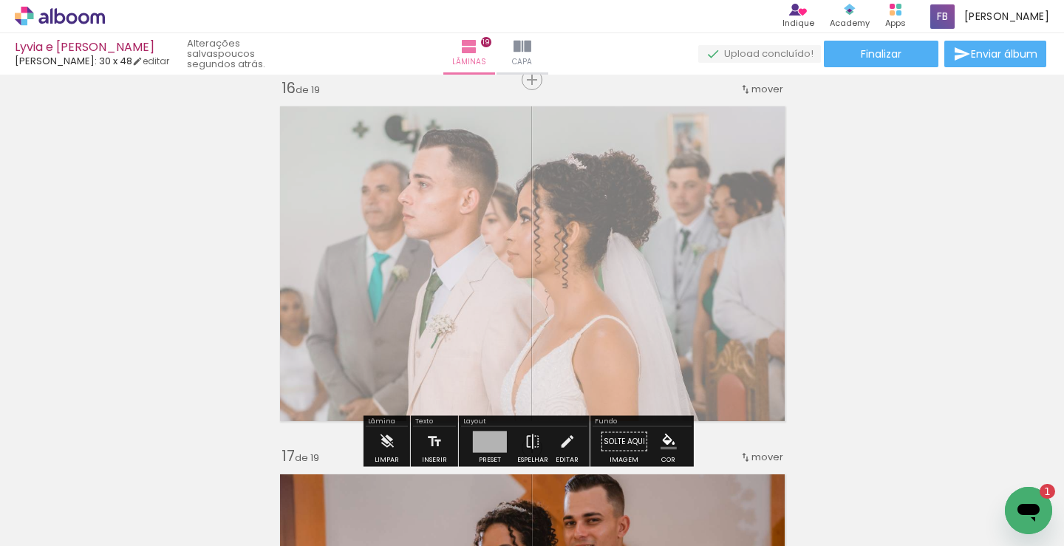
drag, startPoint x: 487, startPoint y: 139, endPoint x: 462, endPoint y: 143, distance: 25.5
type paper-slider "55"
click at [462, 143] on div at bounding box center [464, 136] width 24 height 24
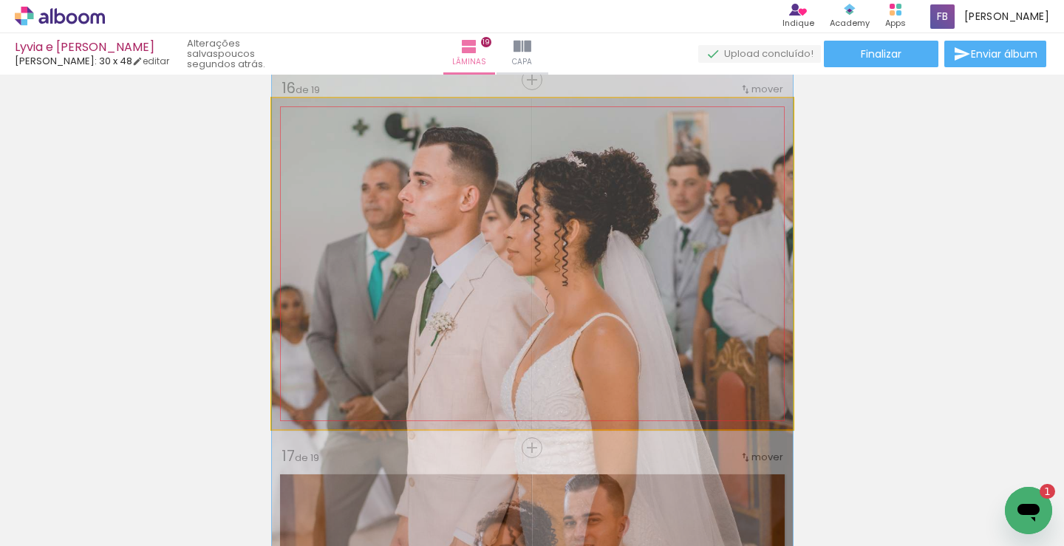
drag, startPoint x: 659, startPoint y: 257, endPoint x: 729, endPoint y: 254, distance: 70.3
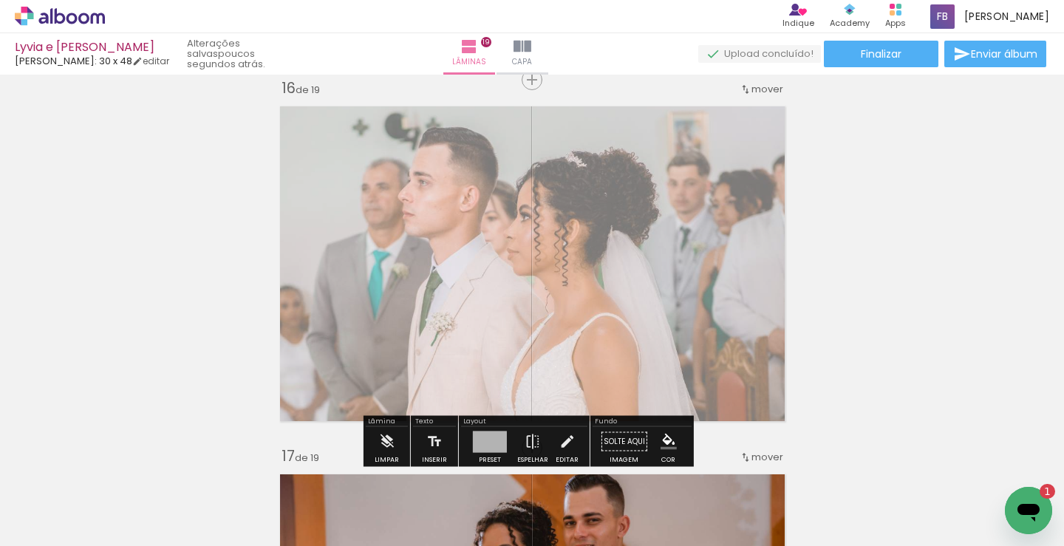
click at [570, 235] on quentale-photo at bounding box center [532, 263] width 521 height 331
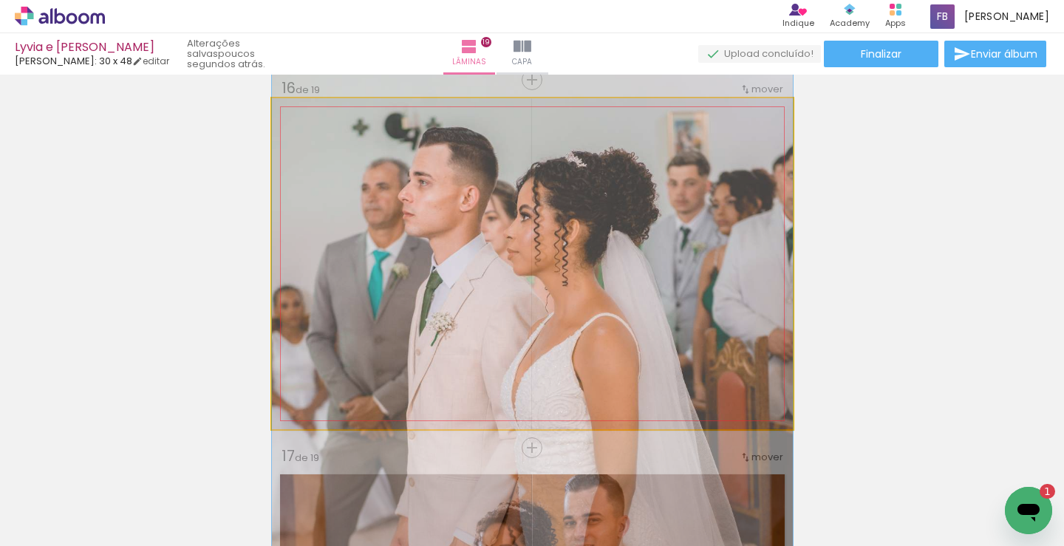
click at [570, 235] on quentale-photo at bounding box center [532, 263] width 521 height 331
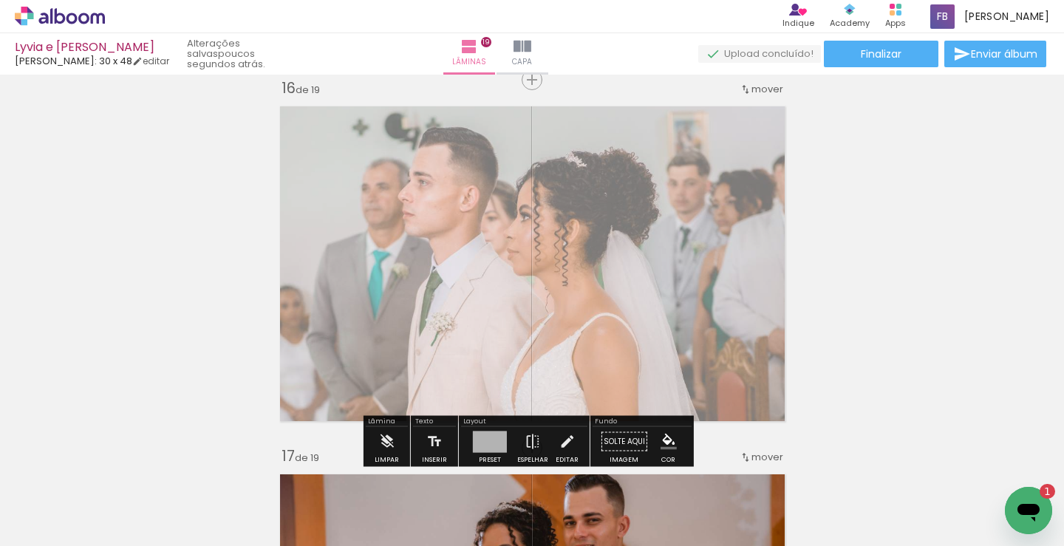
click at [570, 235] on quentale-photo at bounding box center [532, 263] width 521 height 331
click at [629, 211] on quentale-photo at bounding box center [532, 263] width 521 height 331
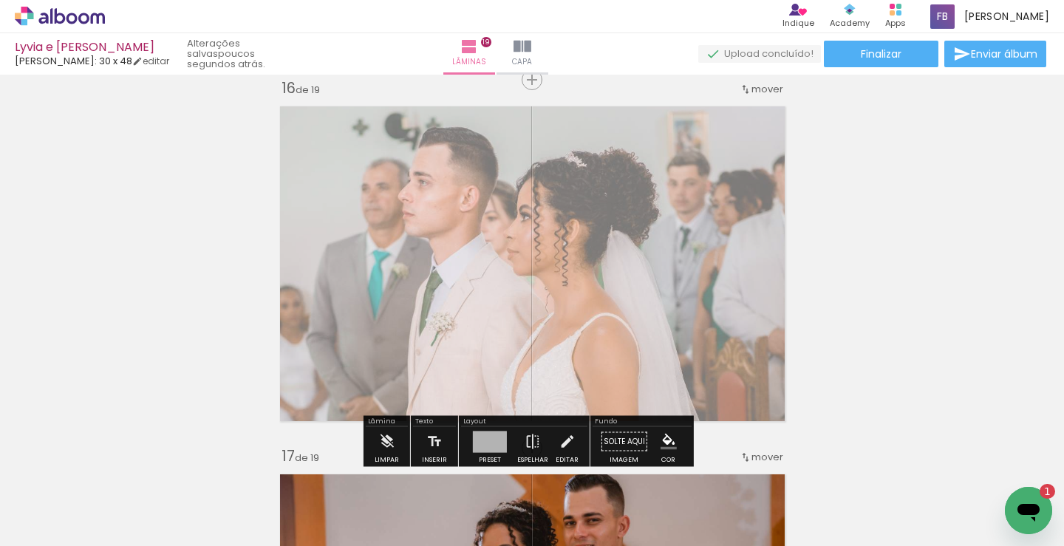
click at [617, 251] on quentale-photo at bounding box center [532, 263] width 521 height 331
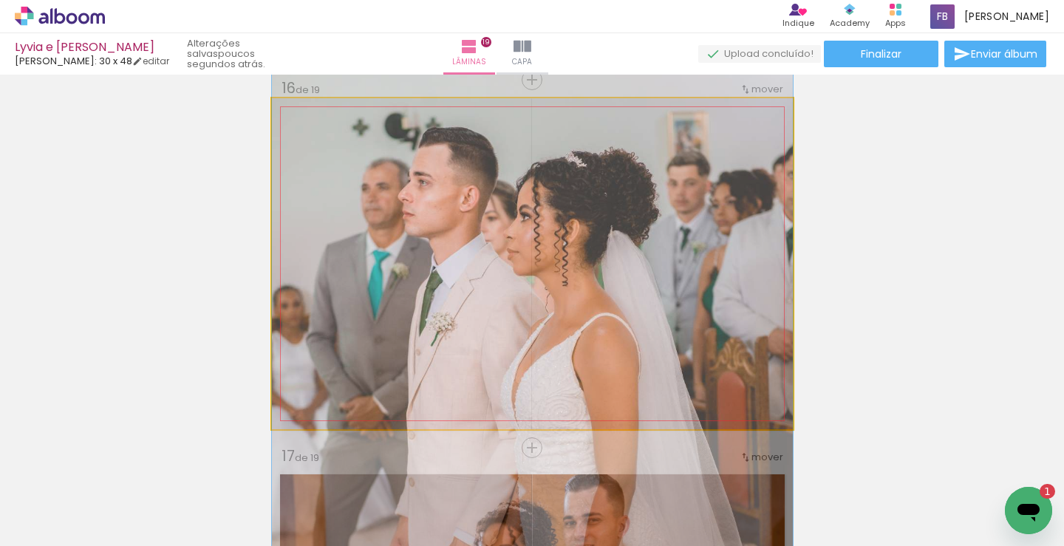
click at [617, 251] on quentale-photo at bounding box center [532, 263] width 521 height 331
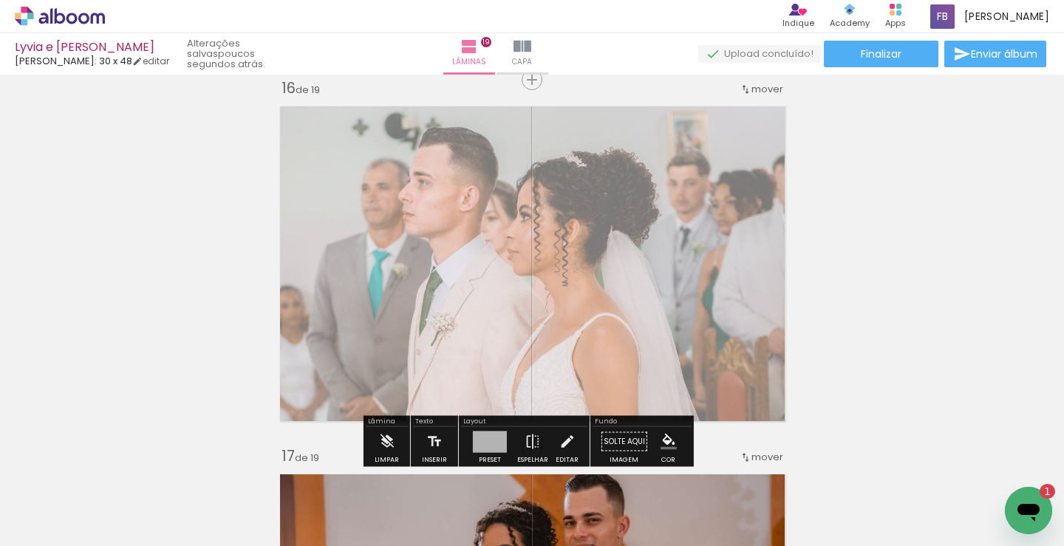
click at [617, 251] on quentale-photo at bounding box center [532, 263] width 521 height 331
click at [295, 209] on quentale-photo at bounding box center [532, 263] width 521 height 331
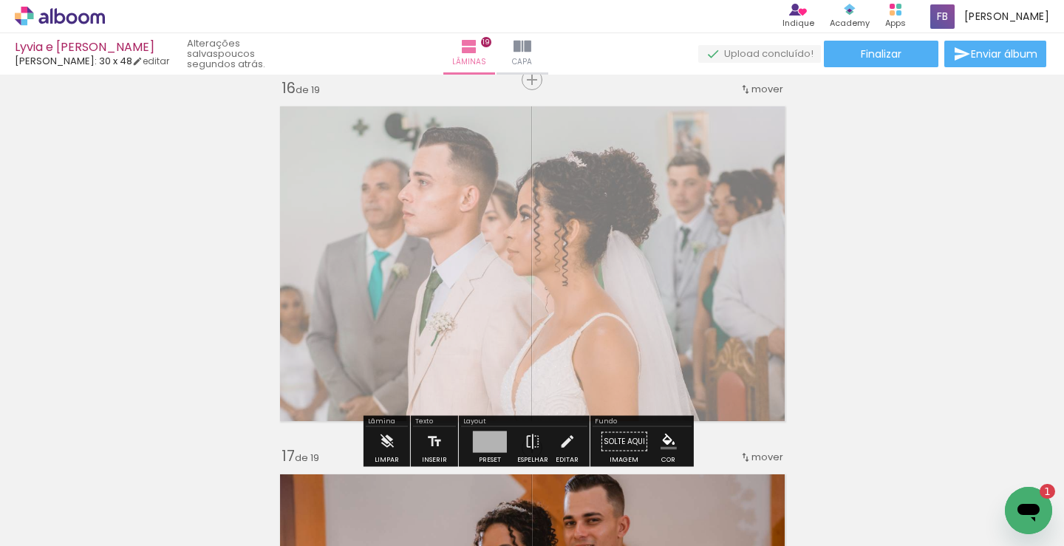
click at [295, 209] on quentale-photo at bounding box center [532, 263] width 521 height 331
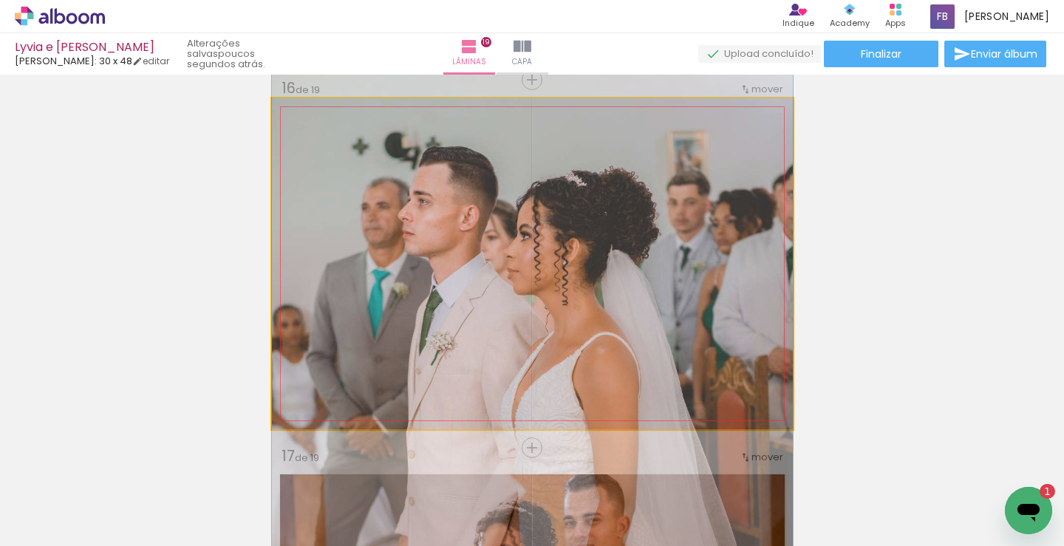
drag, startPoint x: 295, startPoint y: 209, endPoint x: 454, endPoint y: 228, distance: 160.1
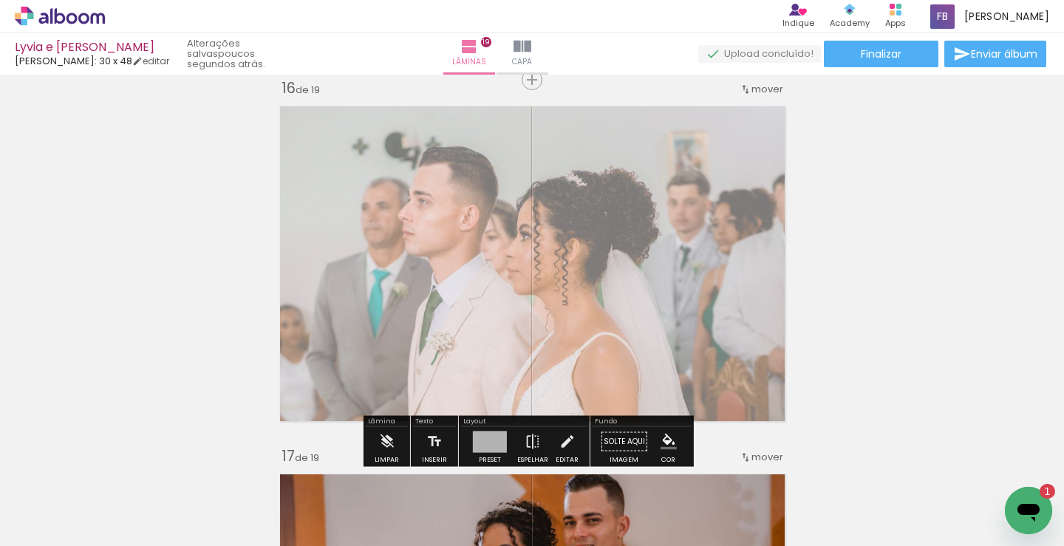
click at [462, 200] on quentale-layouter at bounding box center [532, 263] width 521 height 331
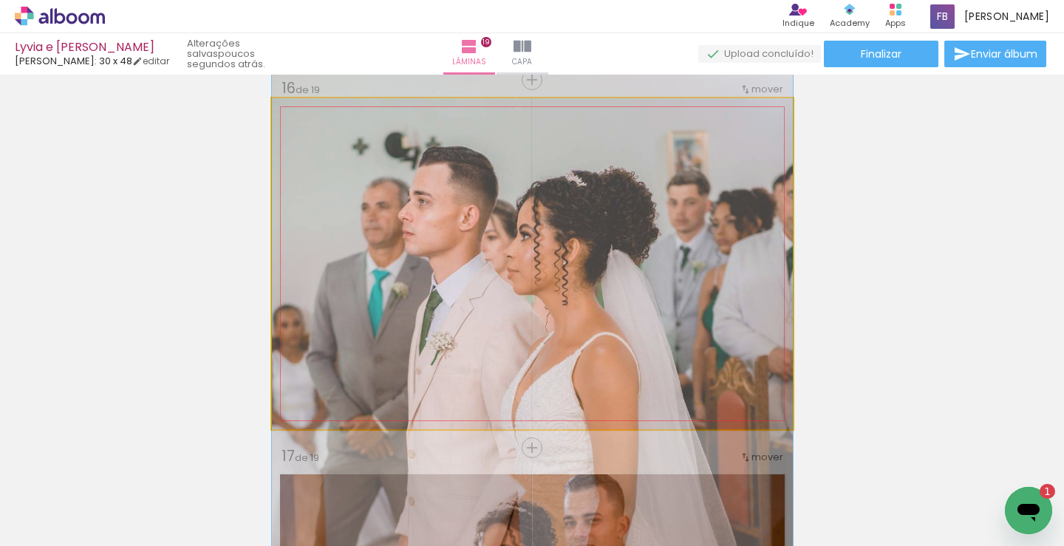
click at [462, 200] on quentale-photo at bounding box center [532, 263] width 521 height 331
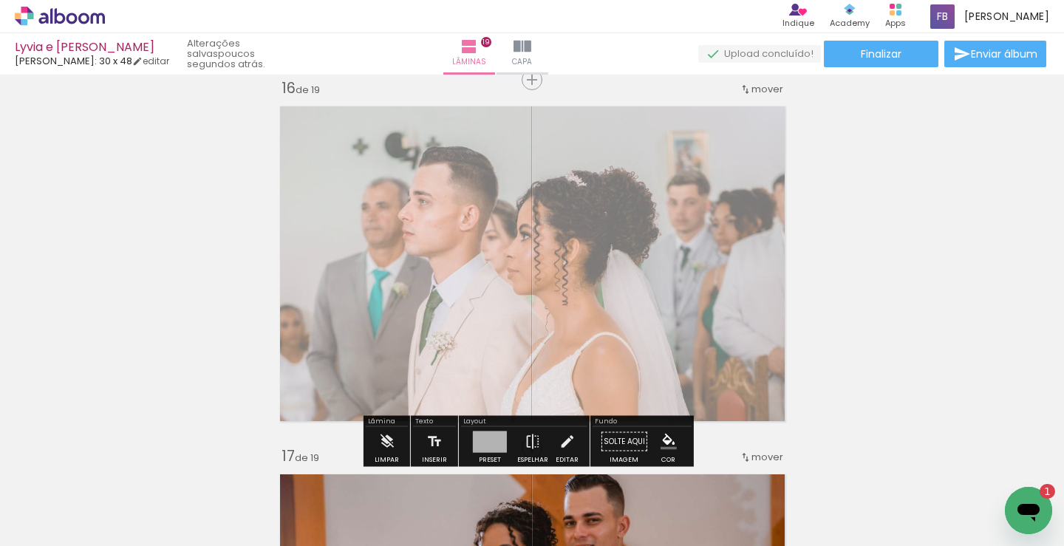
click at [712, 281] on quentale-photo at bounding box center [532, 263] width 521 height 331
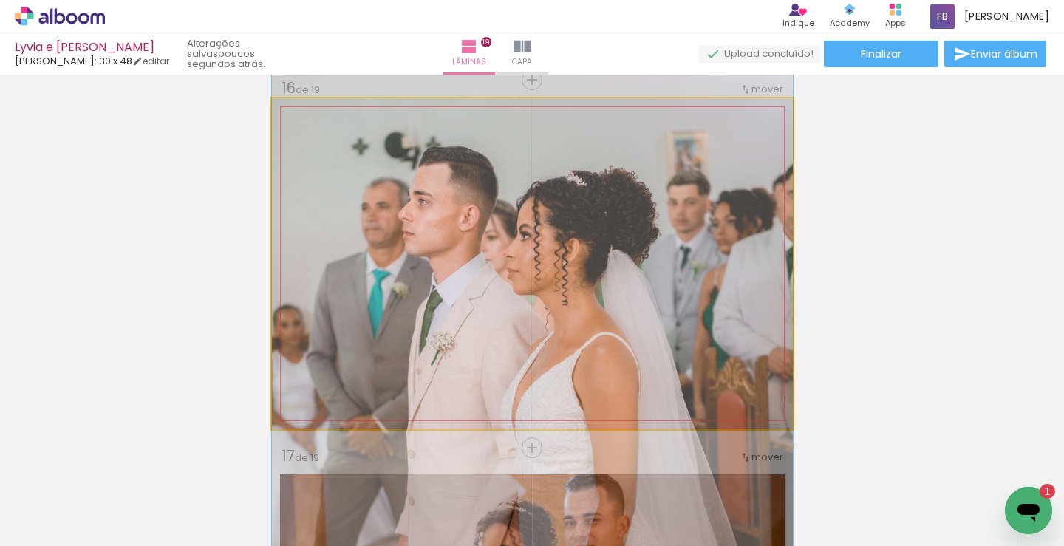
click at [712, 281] on quentale-photo at bounding box center [532, 263] width 521 height 331
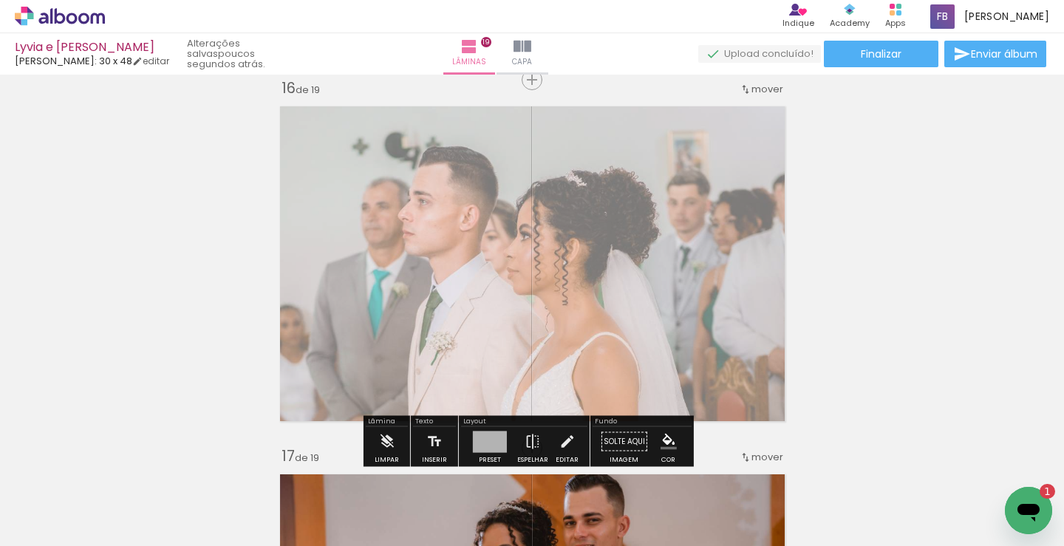
click at [712, 281] on quentale-photo at bounding box center [532, 263] width 521 height 331
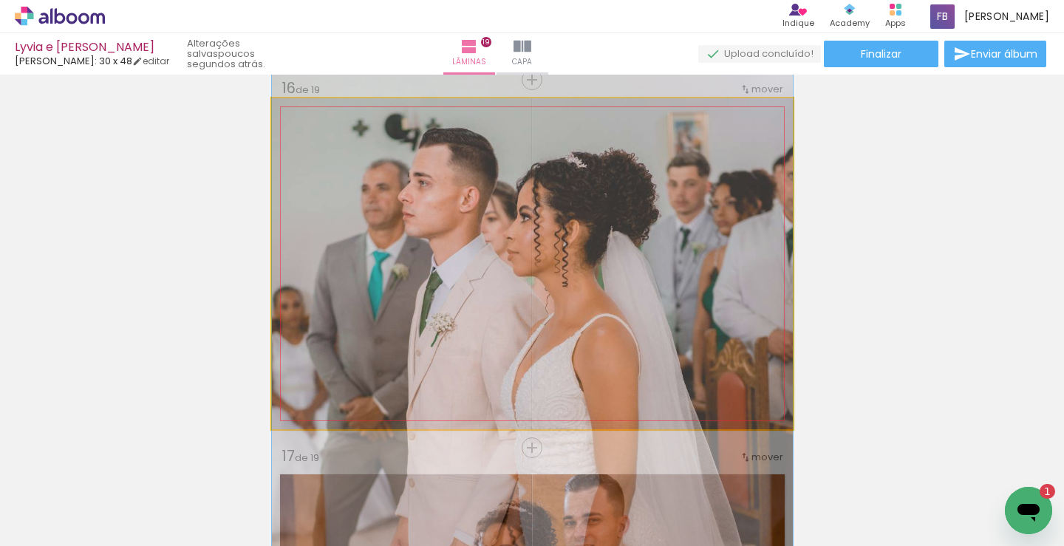
drag, startPoint x: 712, startPoint y: 281, endPoint x: 634, endPoint y: 262, distance: 80.5
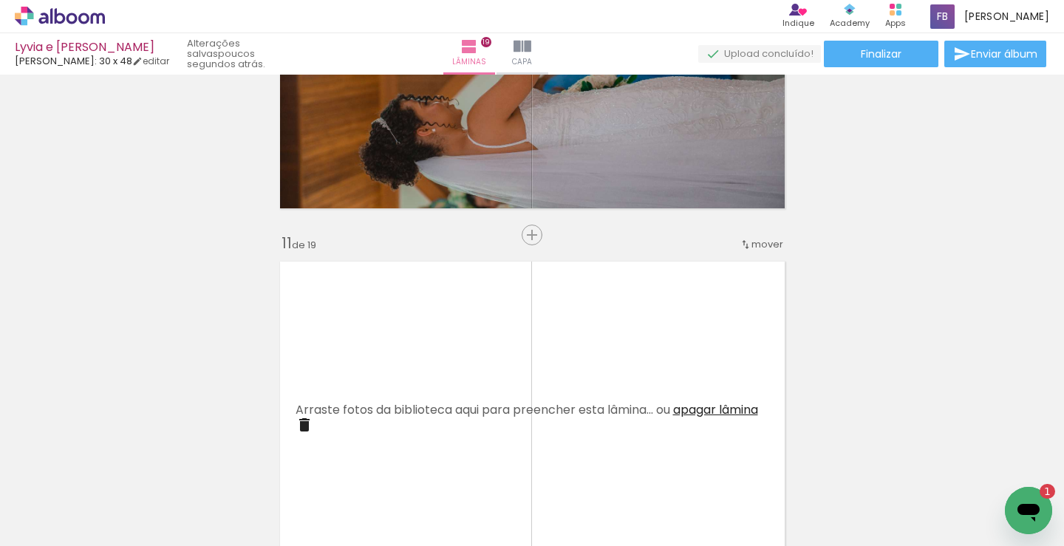
scroll to position [3471, 0]
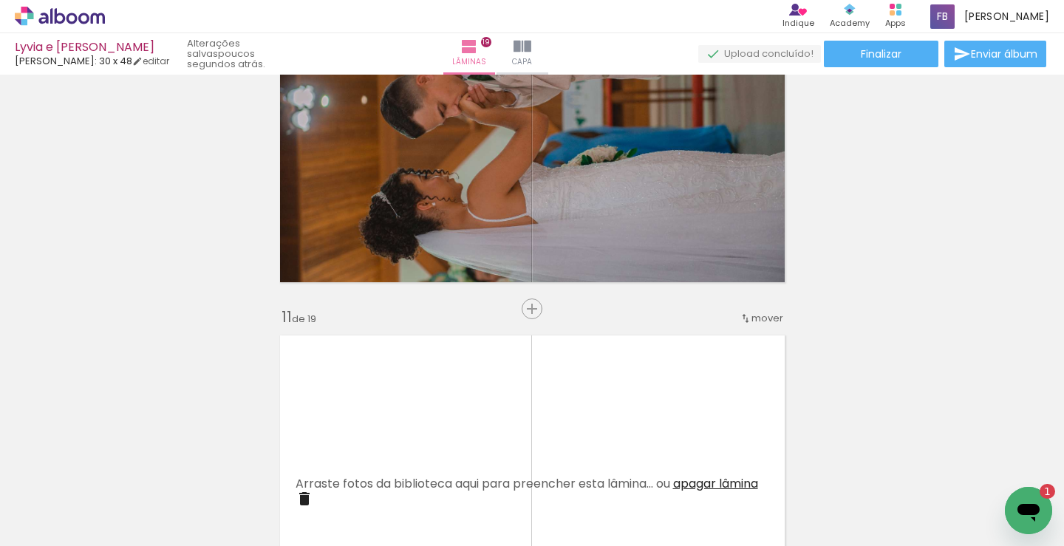
click at [1026, 507] on icon "Abrir janela de mensagens, 1 mensagem não lida" at bounding box center [1029, 513] width 22 height 18
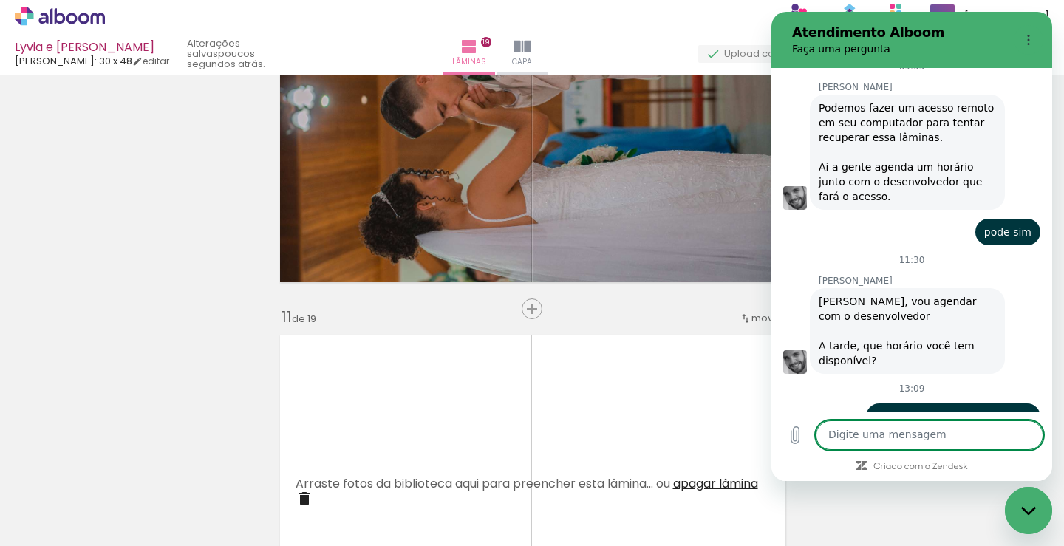
scroll to position [2636, 0]
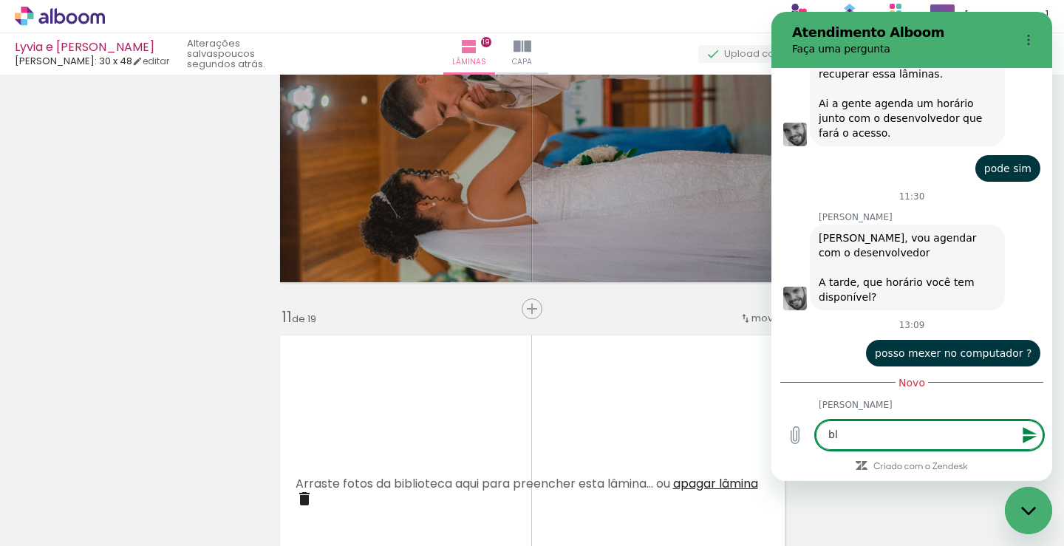
type textarea "blz"
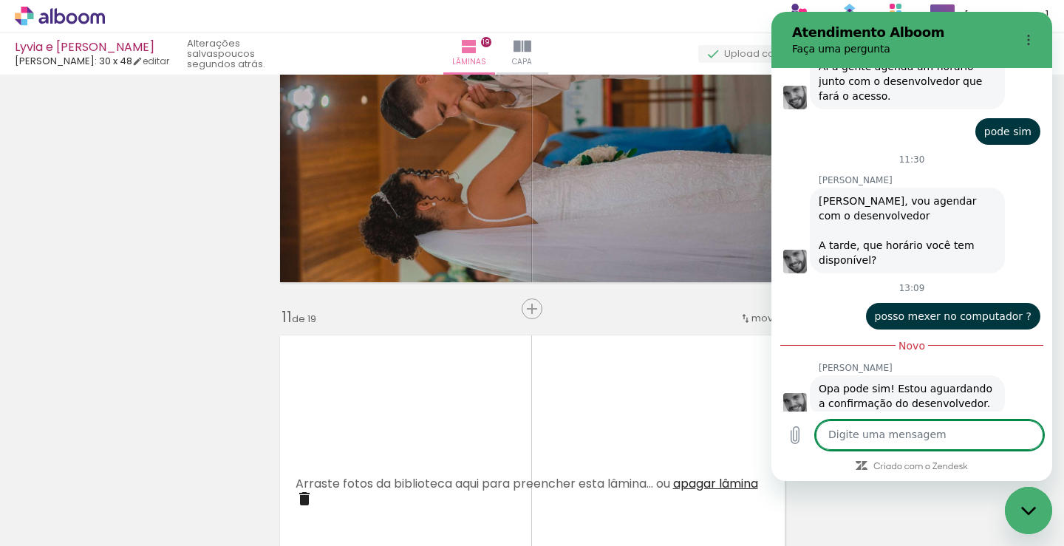
scroll to position [2672, 0]
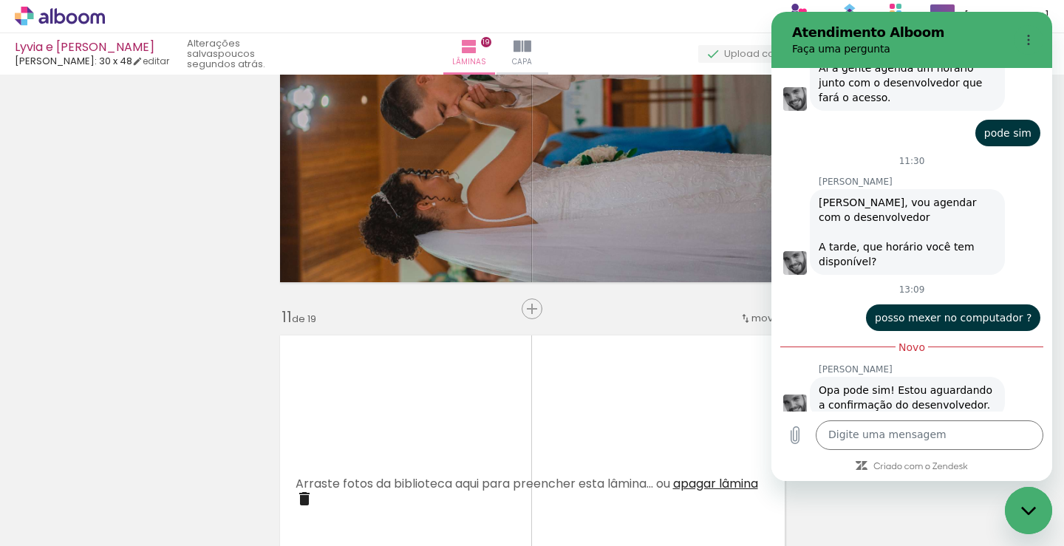
click at [612, 406] on quentale-layouter at bounding box center [532, 492] width 521 height 331
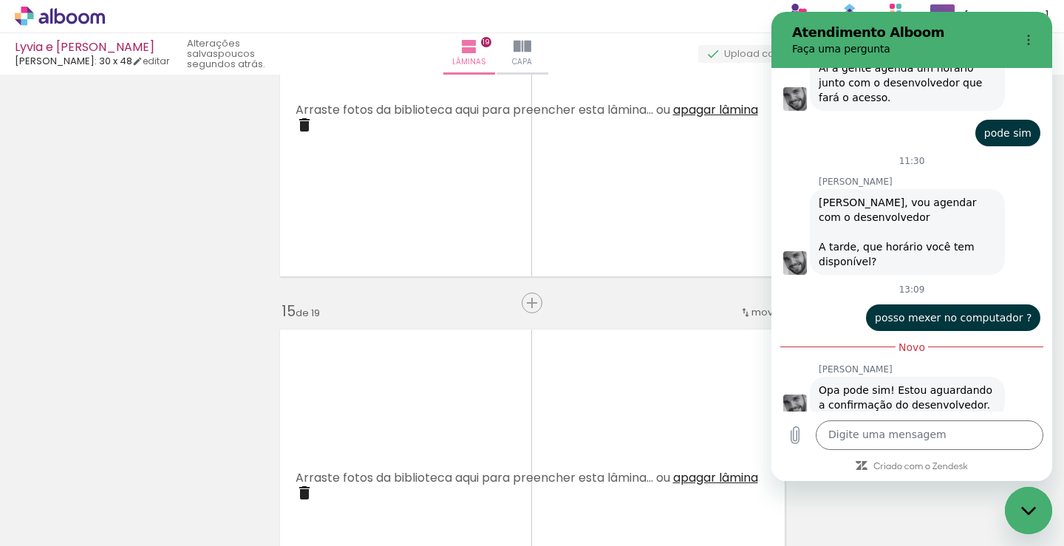
scroll to position [5393, 0]
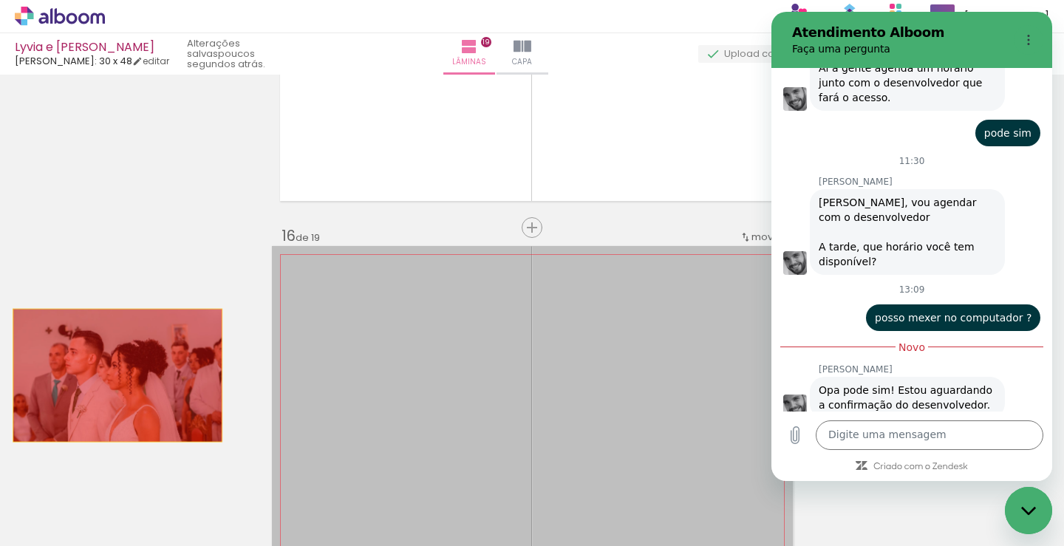
drag, startPoint x: 560, startPoint y: 342, endPoint x: 112, endPoint y: 376, distance: 450.0
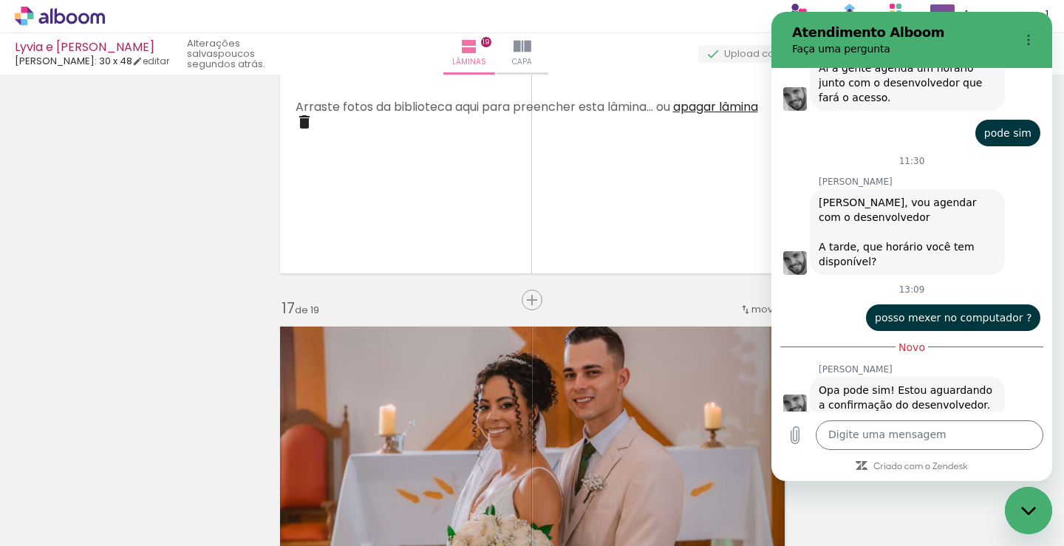
scroll to position [5245, 0]
